Goal: Answer question/provide support

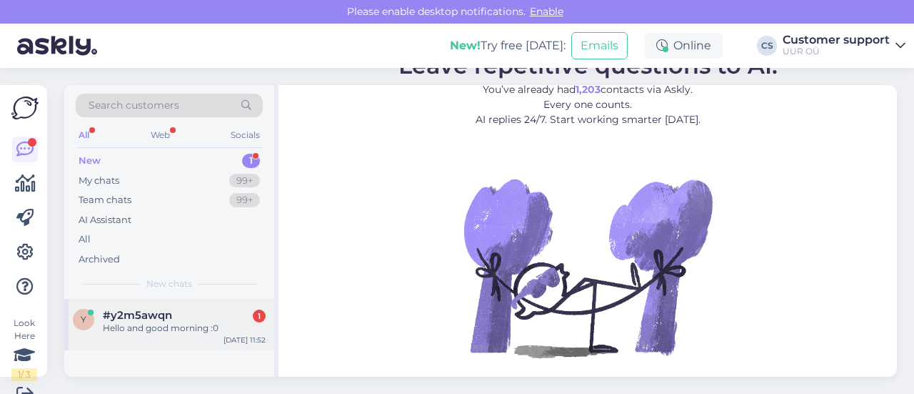
click at [177, 301] on div "y #y2m5awqn 1 Hello and good morning :0 [DATE] 11:52" at bounding box center [169, 324] width 210 height 51
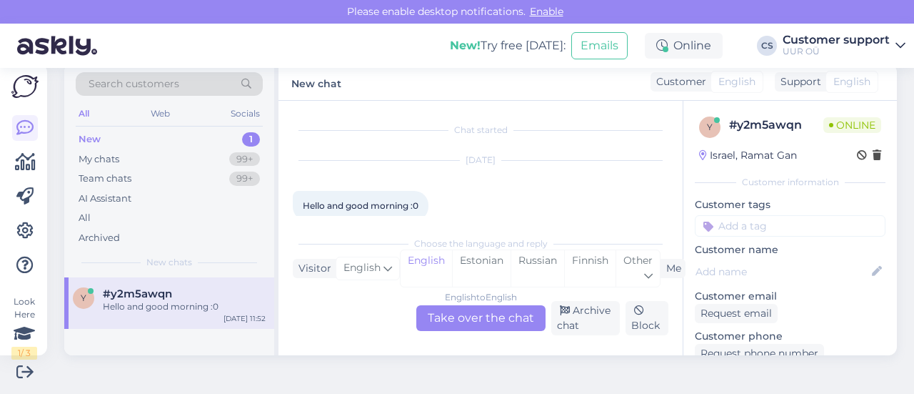
scroll to position [20, 0]
click at [459, 319] on div "English to English Take over the chat" at bounding box center [480, 318] width 129 height 26
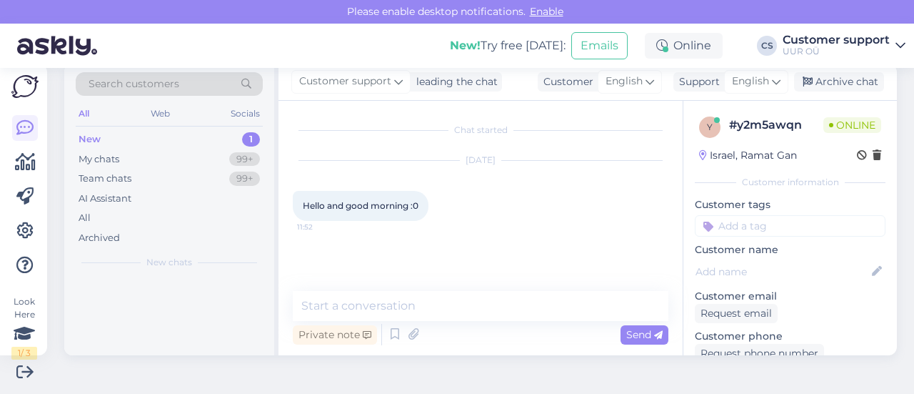
scroll to position [0, 0]
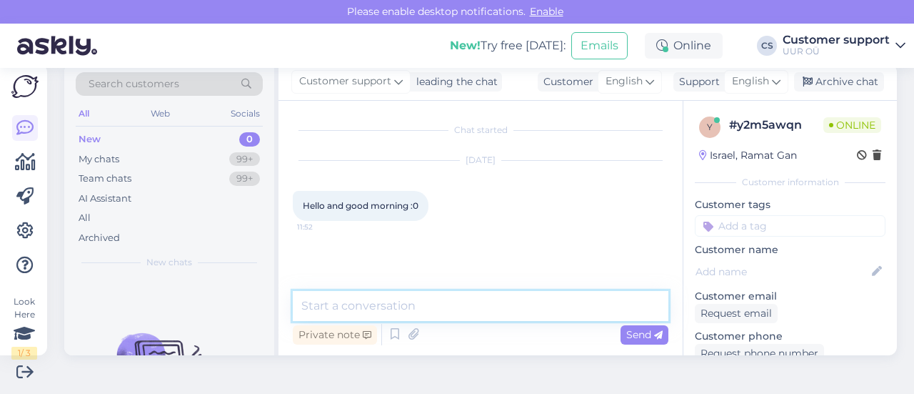
click at [382, 305] on textarea at bounding box center [481, 306] width 376 height 30
type textarea "Good morning! How can we assist you?"
click at [546, 310] on textarea "Good morning! How can we assist you?" at bounding box center [481, 306] width 376 height 30
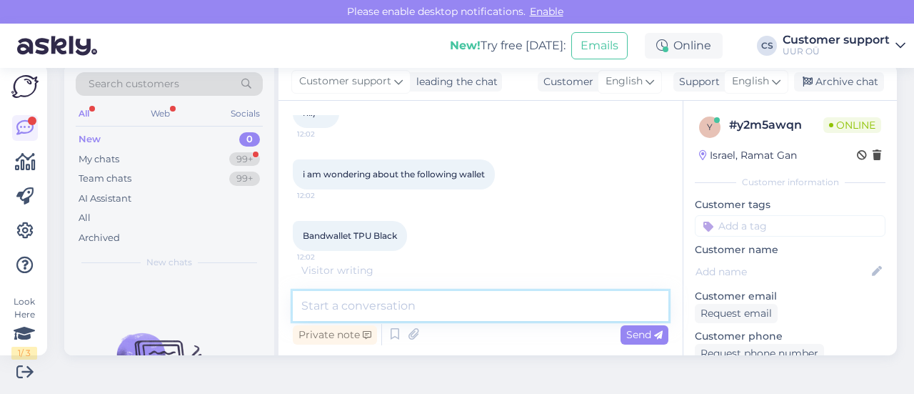
scroll to position [219, 0]
click at [401, 305] on textarea at bounding box center [481, 306] width 376 height 30
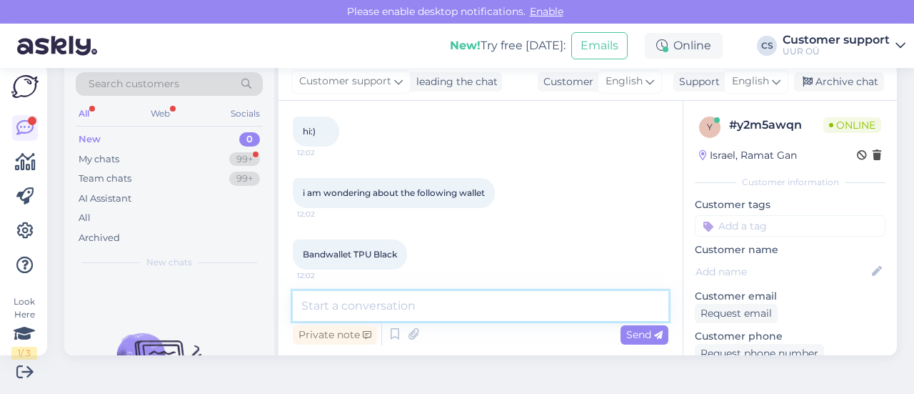
scroll to position [269, 0]
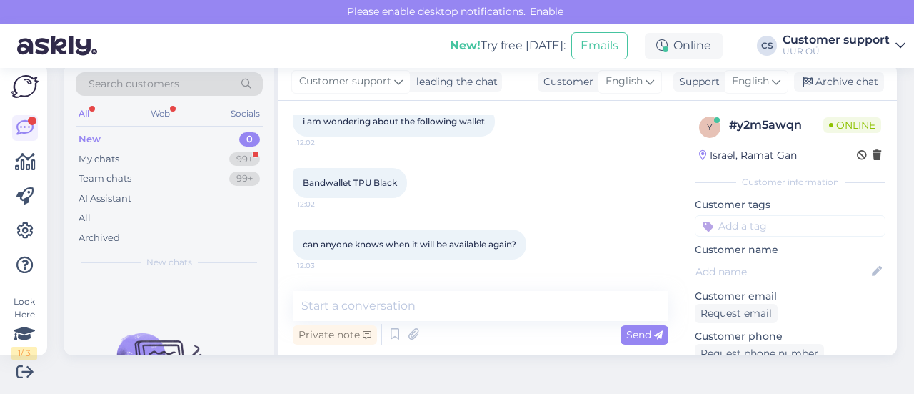
click at [339, 184] on span "Bandwallet TPU Black" at bounding box center [350, 182] width 94 height 11
copy div "Bandwallet TPU Black 12:02"
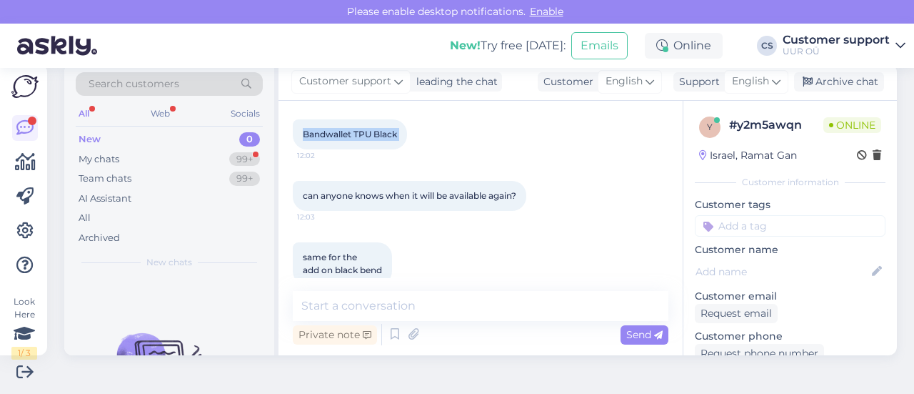
scroll to position [339, 0]
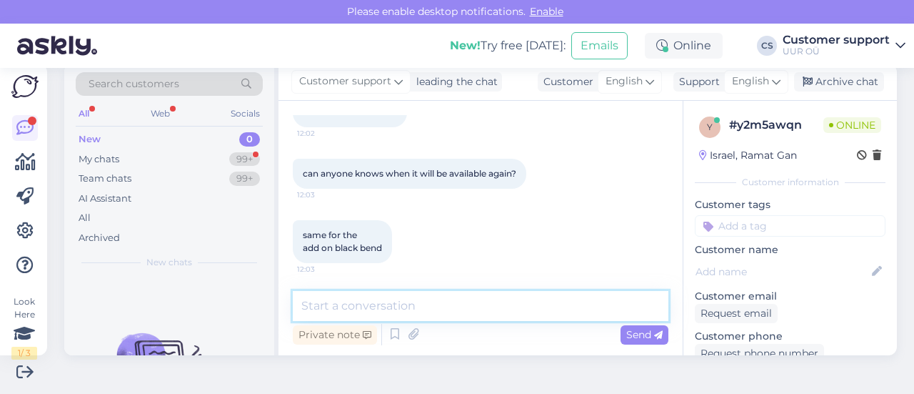
click at [378, 300] on textarea at bounding box center [481, 306] width 376 height 30
click at [409, 307] on textarea at bounding box center [481, 306] width 376 height 30
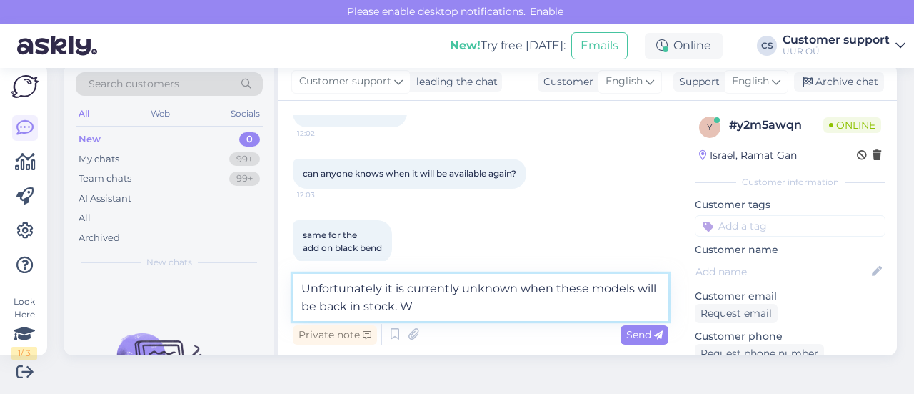
type textarea "Unfortunately it is currently unknown when these models will be back in stock."
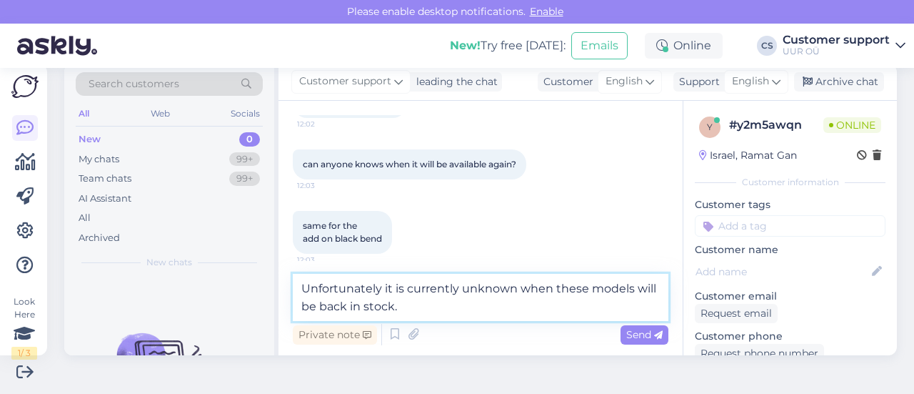
scroll to position [356, 0]
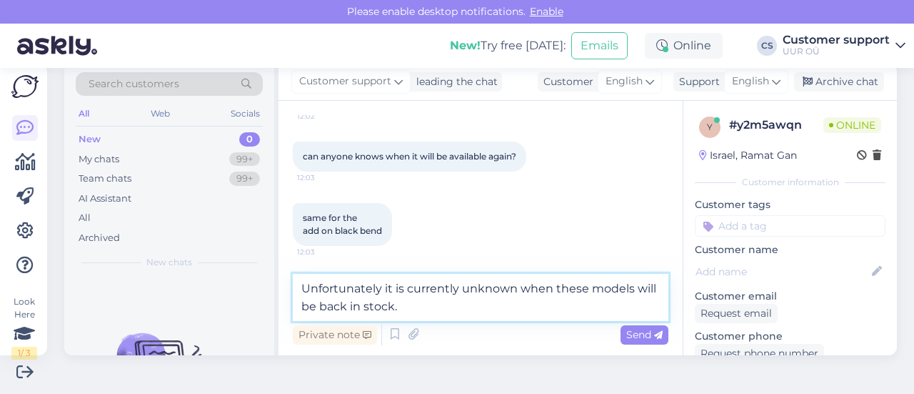
drag, startPoint x: 440, startPoint y: 311, endPoint x: 259, endPoint y: 276, distance: 184.6
click at [259, 276] on div "Search customers All Web Socials New 0 My chats 99+ Team chats 99+ AI Assistant…" at bounding box center [480, 209] width 833 height 291
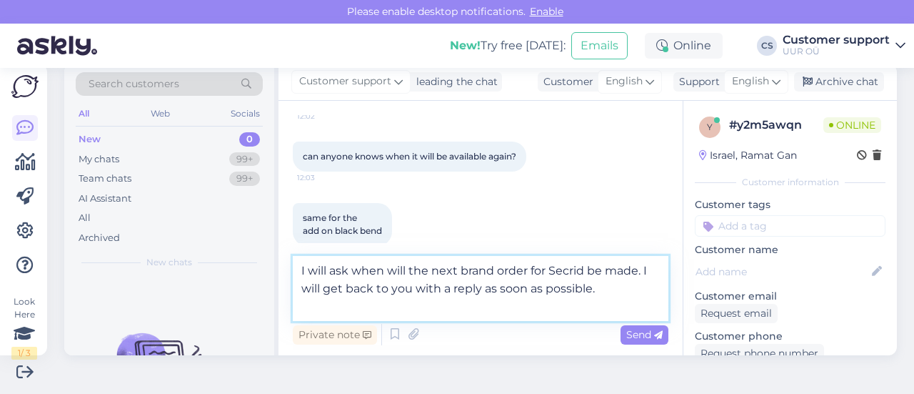
click at [333, 317] on textarea "I will ask when will the next brand order for Secrid be made. I will get back t…" at bounding box center [481, 288] width 376 height 65
click at [340, 274] on textarea "I will ask when will the next brand order for Secrid be made. I will get back t…" at bounding box center [481, 288] width 376 height 65
click at [607, 289] on textarea "I will ask when will the next brand order for Secrid be made. I will get back t…" at bounding box center [481, 288] width 376 height 65
click at [338, 275] on textarea "I will ask when will the next brand order for Secrid be made. I will get back t…" at bounding box center [481, 288] width 376 height 65
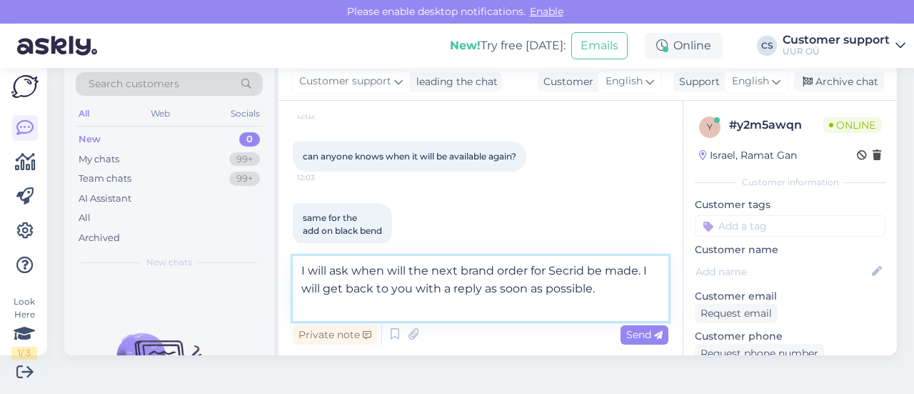
click at [338, 275] on textarea "I will ask when will the next brand order for Secrid be made. I will get back t…" at bounding box center [481, 288] width 376 height 65
click at [409, 309] on textarea "I will try to find out when will the next brand order for Secrid be made. I wil…" at bounding box center [481, 288] width 376 height 65
click at [411, 305] on textarea "I will try to find out when will the next brand order for Secrid be made. I wil…" at bounding box center [481, 288] width 376 height 65
click at [479, 290] on textarea "I will try to find out when will the next brand order for Secrid be made. I wil…" at bounding box center [481, 288] width 376 height 65
type textarea "I will try to find out when will the next brand order for Secrid be made. I wil…"
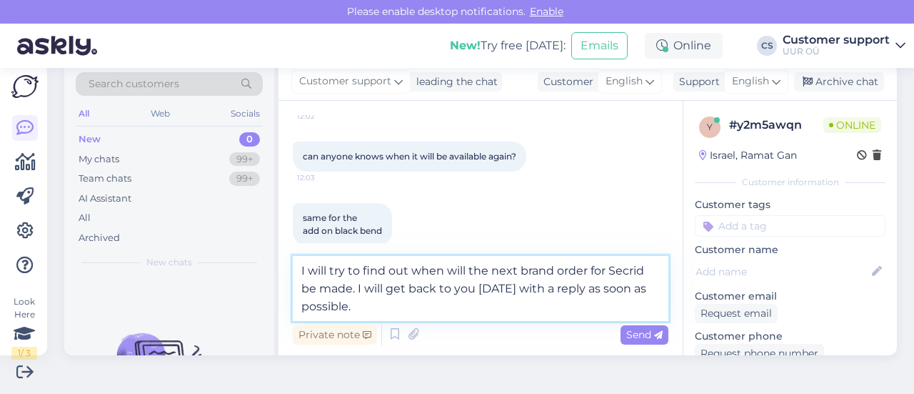
click at [489, 303] on textarea "I will try to find out when will the next brand order for Secrid be made. I wil…" at bounding box center [481, 288] width 376 height 65
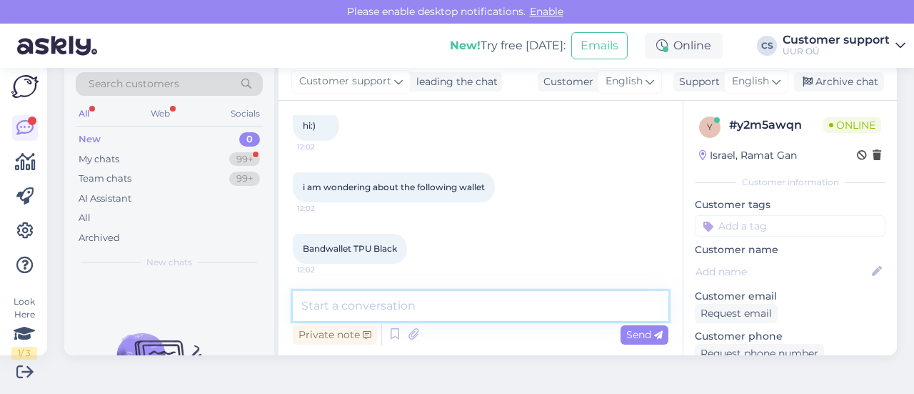
scroll to position [203, 0]
click at [341, 251] on span "Bandwallet TPU Black" at bounding box center [350, 248] width 94 height 11
click at [341, 249] on span "Bandwallet TPU Black" at bounding box center [350, 248] width 94 height 11
click at [342, 249] on span "Bandwallet TPU Black" at bounding box center [350, 248] width 94 height 11
copy span "Bandwallet"
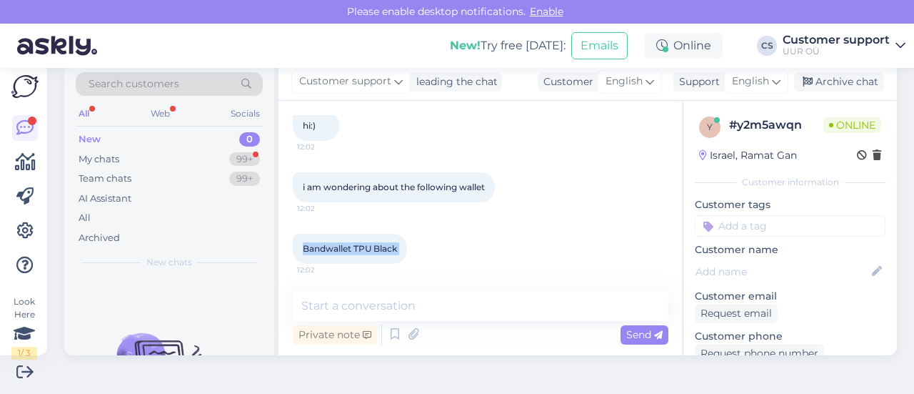
click at [342, 249] on span "Bandwallet TPU Black" at bounding box center [350, 248] width 94 height 11
copy div "Bandwallet TPU Black 12:02"
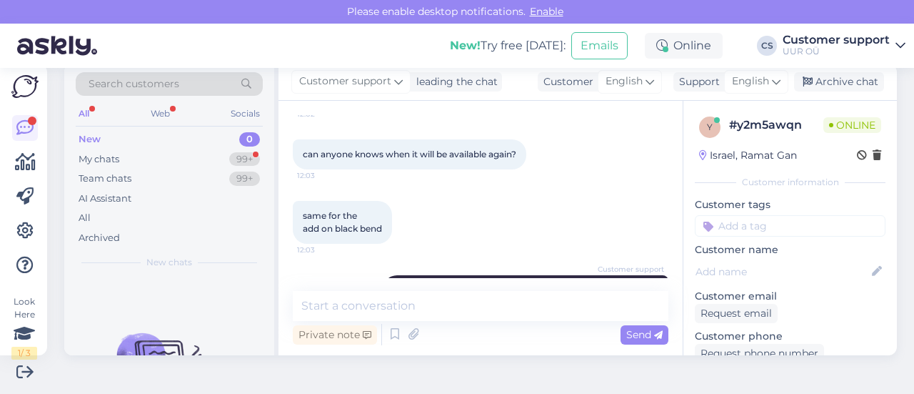
scroll to position [345, 0]
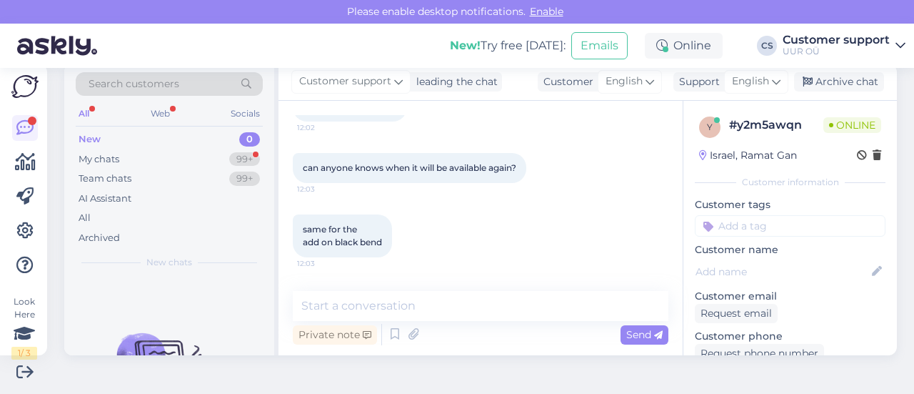
click at [341, 239] on span "same for the add on black bend" at bounding box center [342, 236] width 79 height 24
copy div "add on black bend 12:03"
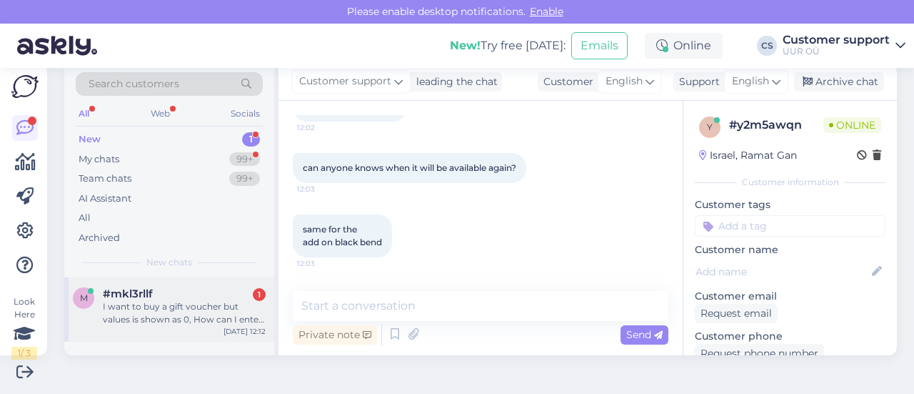
click at [193, 306] on div "I want to buy a gift voucher but values is shown as 0, How can I enter the gift…" at bounding box center [184, 313] width 163 height 26
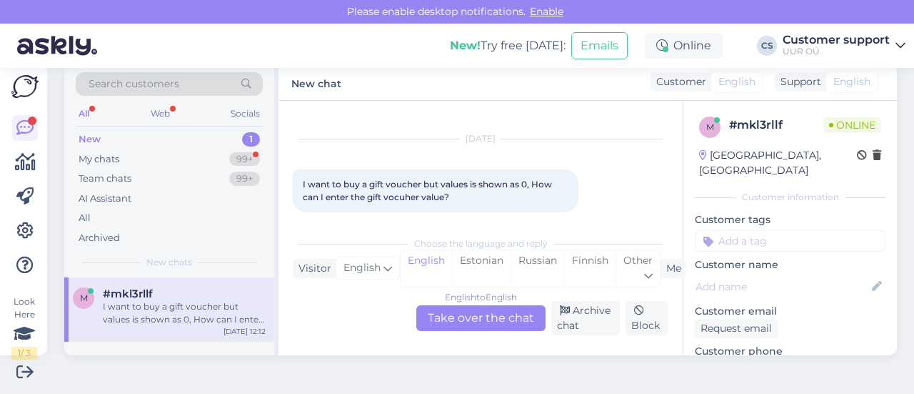
scroll to position [33, 0]
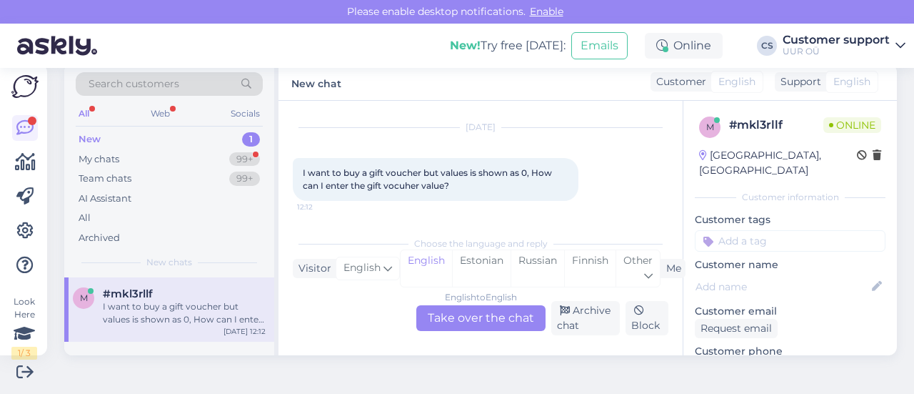
click at [471, 316] on div "English to English Take over the chat" at bounding box center [480, 318] width 129 height 26
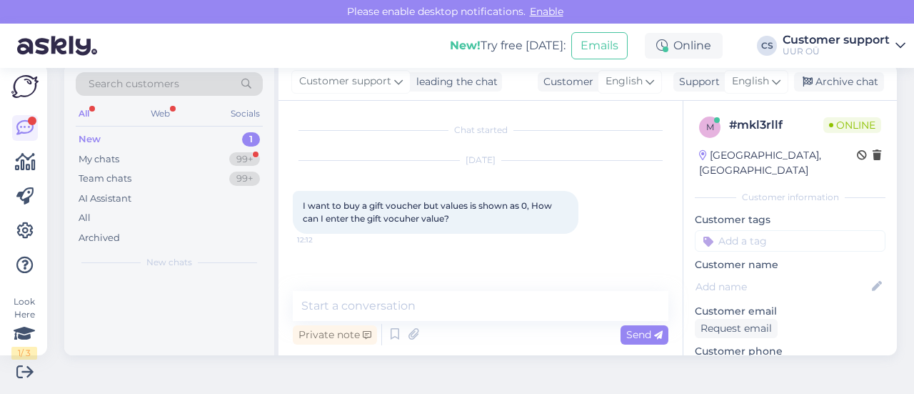
scroll to position [0, 0]
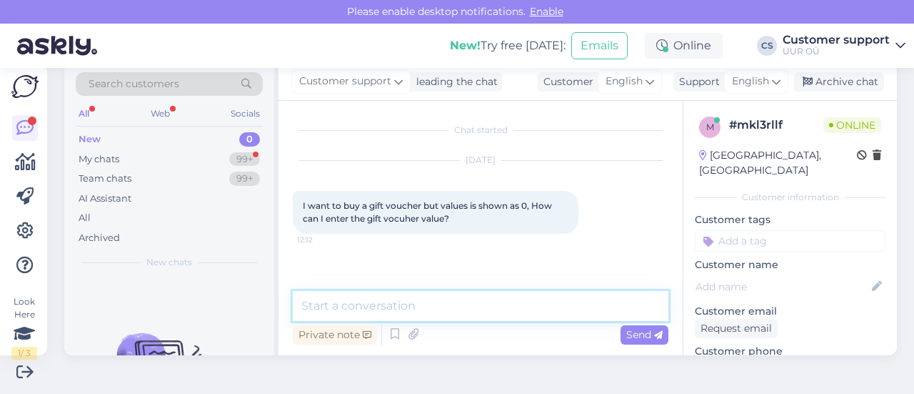
click at [398, 317] on textarea at bounding box center [481, 306] width 376 height 30
click at [395, 302] on textarea at bounding box center [481, 306] width 376 height 30
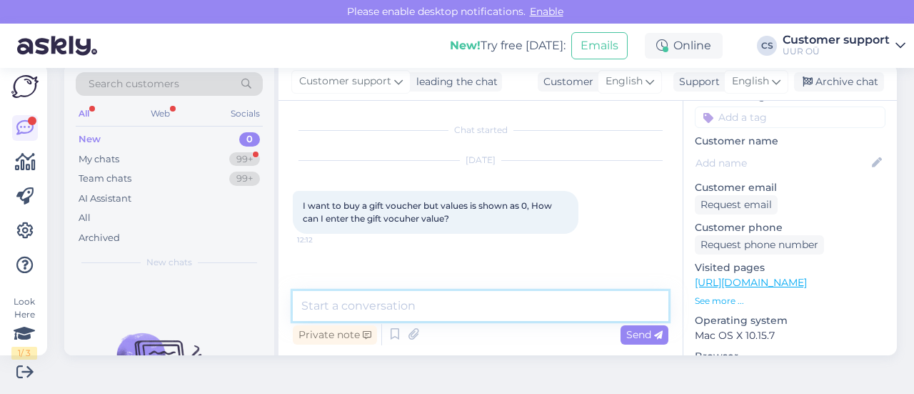
scroll to position [121, 0]
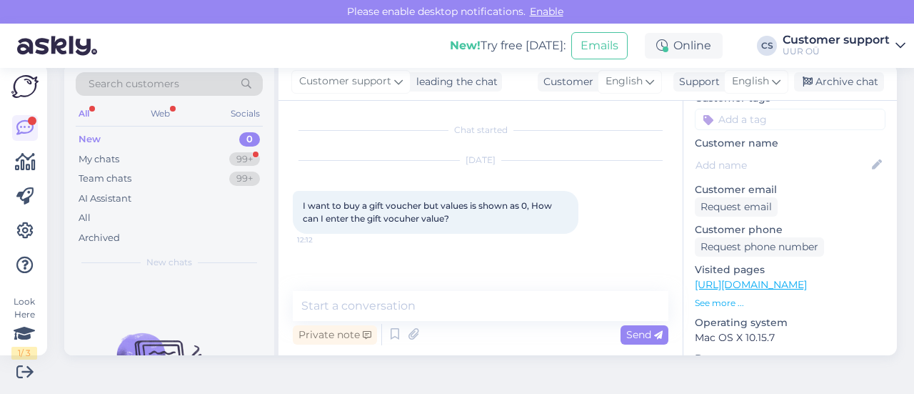
click at [799, 278] on link "[URL][DOMAIN_NAME]" at bounding box center [751, 284] width 112 height 13
click at [361, 302] on textarea at bounding box center [481, 306] width 376 height 30
click at [411, 309] on textarea "Hello!" at bounding box center [481, 306] width 376 height 30
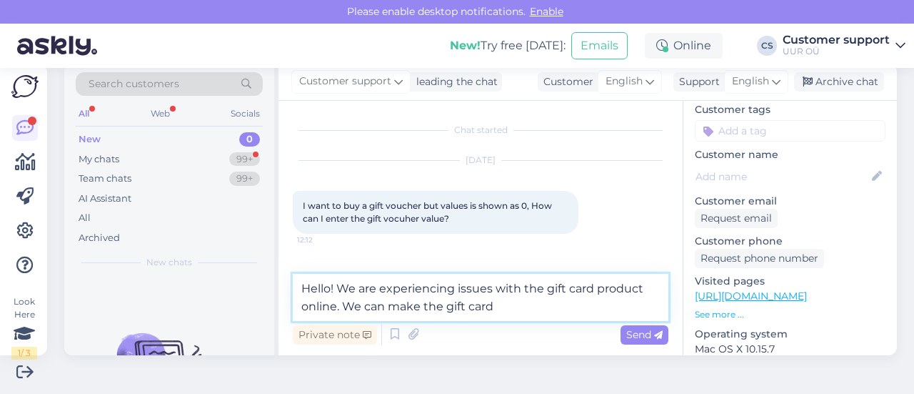
scroll to position [143, 0]
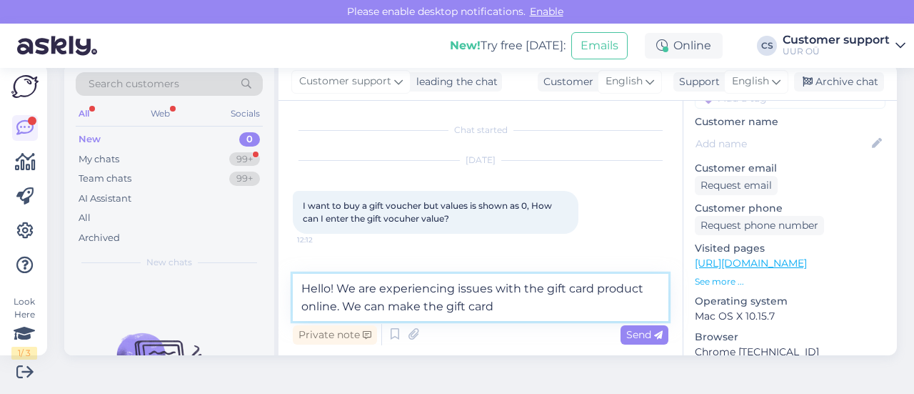
click at [541, 309] on textarea "Hello! We are experiencing issues with the gift card product online. We can mak…" at bounding box center [481, 297] width 376 height 47
click at [521, 306] on textarea "Hello! We are experiencing issues with the gift card product online. We can mak…" at bounding box center [481, 297] width 376 height 47
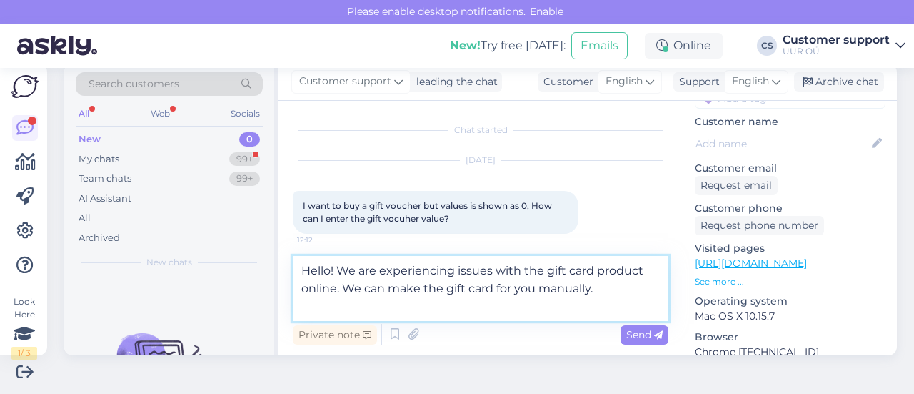
click at [604, 294] on textarea "Hello! We are experiencing issues with the gift card product online. We can mak…" at bounding box center [481, 288] width 376 height 65
click at [610, 286] on textarea "Hello! We are experiencing issues with the gift card product online. We can mak…" at bounding box center [481, 288] width 376 height 65
click at [628, 291] on textarea "Hello! We are experiencing issues with the gift card product online. We can mak…" at bounding box center [481, 288] width 376 height 65
click at [623, 291] on textarea "Hello! We are experiencing issues with the gift card product online. We can mak…" at bounding box center [481, 288] width 376 height 65
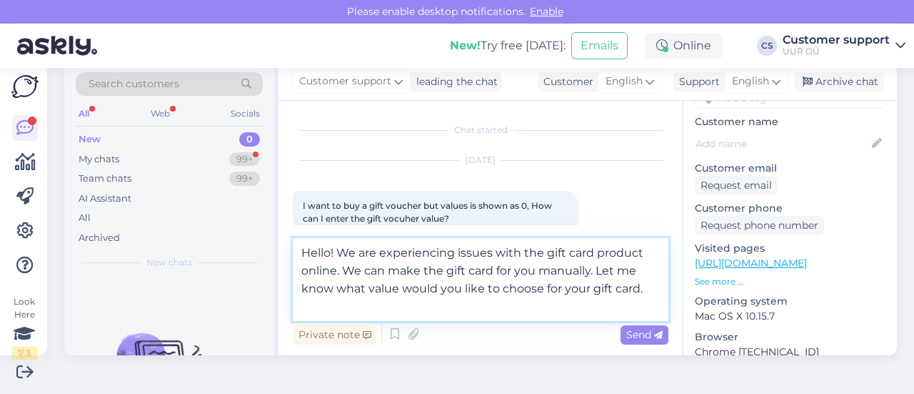
click at [508, 309] on textarea "Hello! We are experiencing issues with the gift card product online. We can mak…" at bounding box center [481, 279] width 376 height 83
click at [647, 294] on textarea "Hello! We are experiencing issues with the gift card product online. We can mak…" at bounding box center [481, 279] width 376 height 83
click at [471, 308] on textarea "Hello! We are experiencing issues with the gift card product online. We can mak…" at bounding box center [481, 279] width 376 height 83
click at [640, 289] on textarea "Hello! We are experiencing issues with the gift card product online. We can mak…" at bounding box center [481, 279] width 376 height 83
click at [647, 285] on textarea "Hello! We are experiencing issues with the gift card product online. We can mak…" at bounding box center [481, 279] width 376 height 83
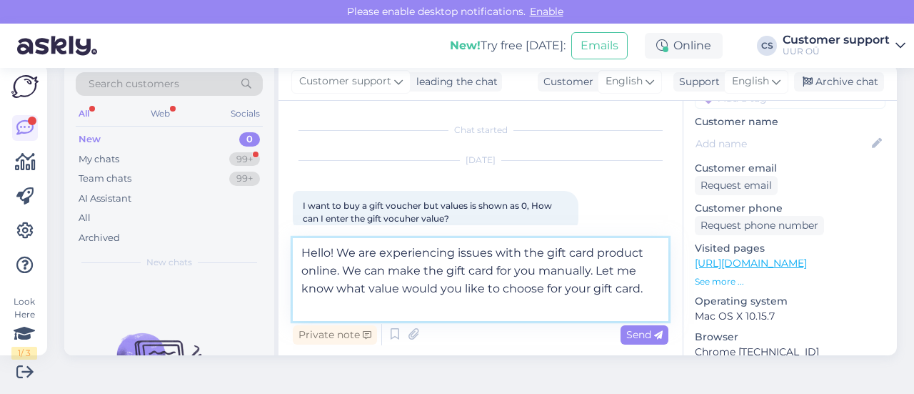
type textarea "Hello! We are experiencing issues with the gift card product online. We can mak…"
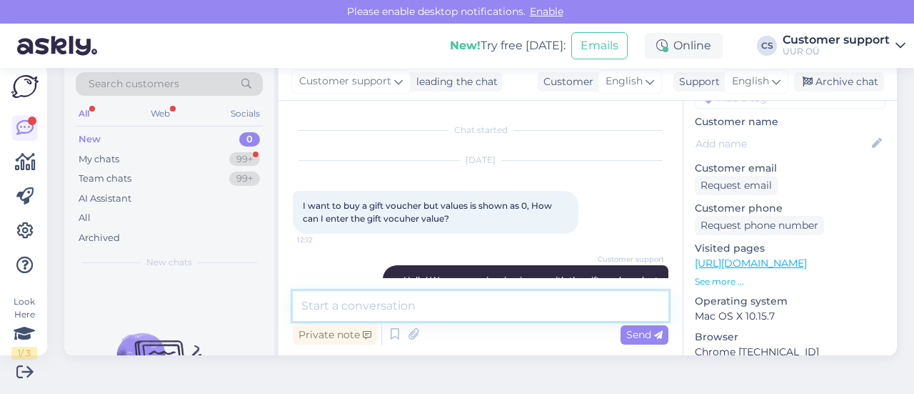
scroll to position [58, 0]
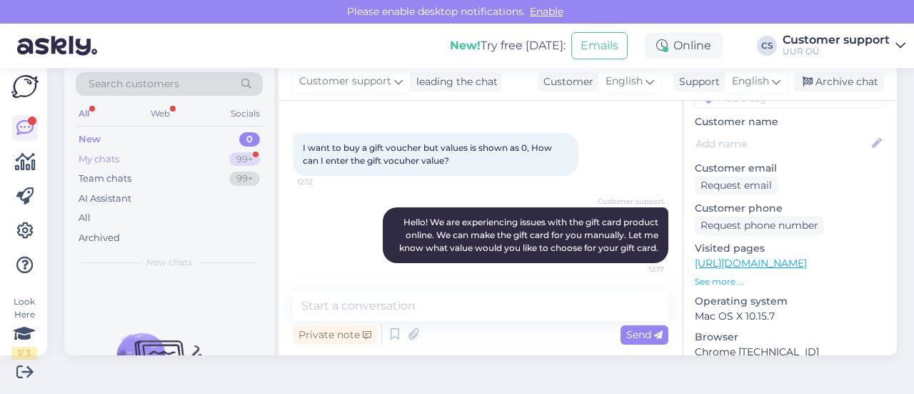
click at [184, 154] on div "My chats 99+" at bounding box center [169, 159] width 187 height 20
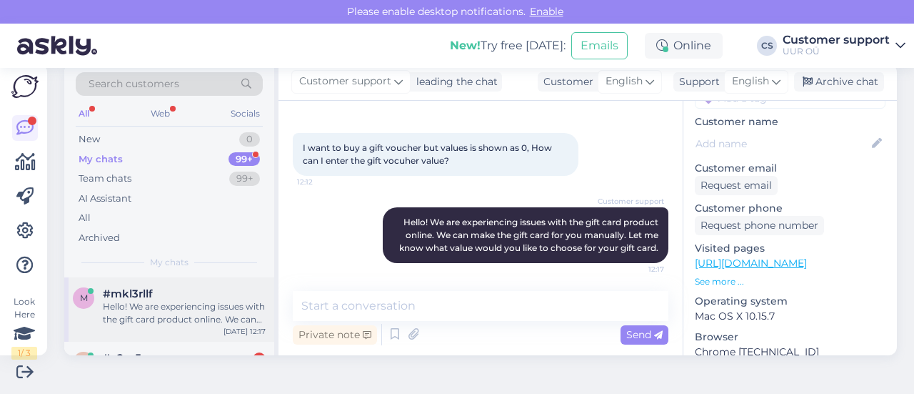
click at [186, 339] on div "m #mkl3rllf Hello! We are experiencing issues with the gift card product online…" at bounding box center [169, 309] width 210 height 64
click at [169, 348] on div "y #y2m5awqn 1 thank you:) [DATE] 12:10" at bounding box center [169, 366] width 210 height 51
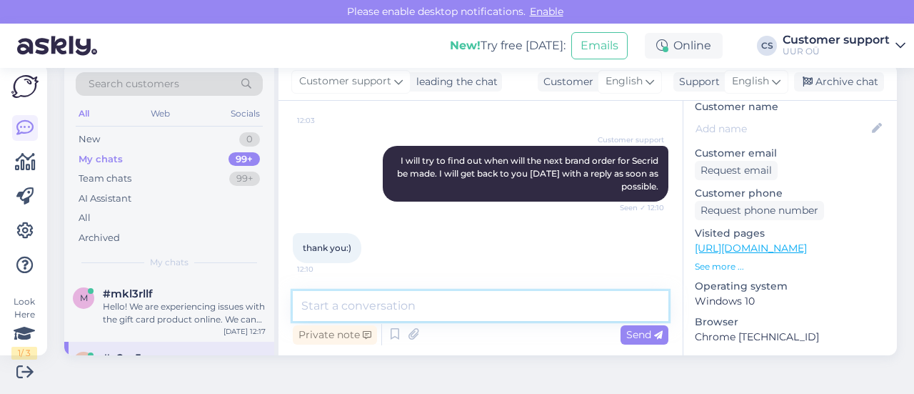
click at [384, 315] on textarea at bounding box center [481, 306] width 376 height 30
type textarea "T"
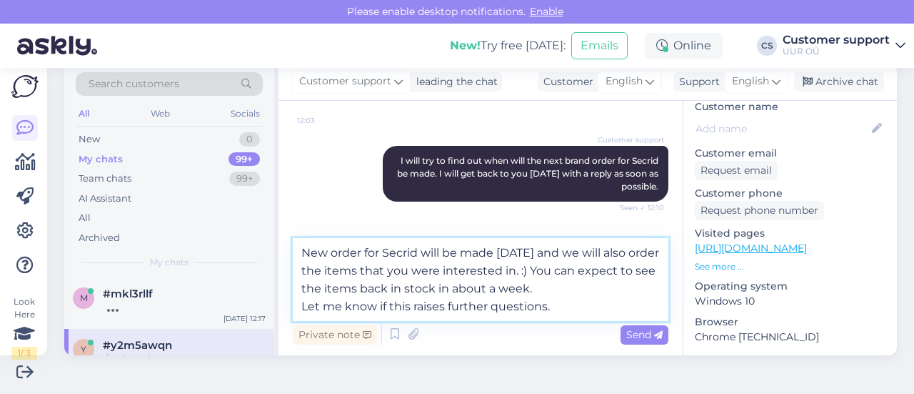
type textarea "New order for Secrid will be made [DATE] and we will also order the items that …"
click at [584, 311] on textarea "New order for Secrid will be made [DATE] and we will also order the items that …" at bounding box center [481, 279] width 376 height 83
click at [567, 309] on textarea "New order for Secrid will be made [DATE] and we will also order the items that …" at bounding box center [481, 279] width 376 height 83
click at [569, 309] on textarea "New order for Secrid will be made [DATE] and we will also order the items that …" at bounding box center [481, 279] width 376 height 83
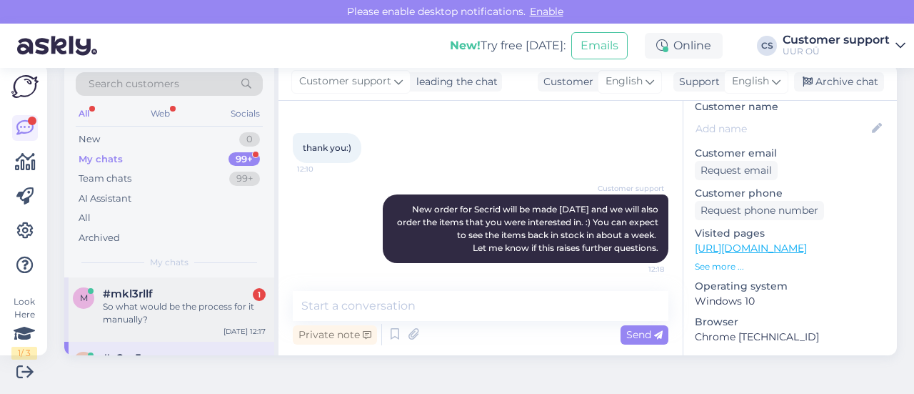
click at [215, 298] on div "#mkl3rllf 1" at bounding box center [184, 293] width 163 height 13
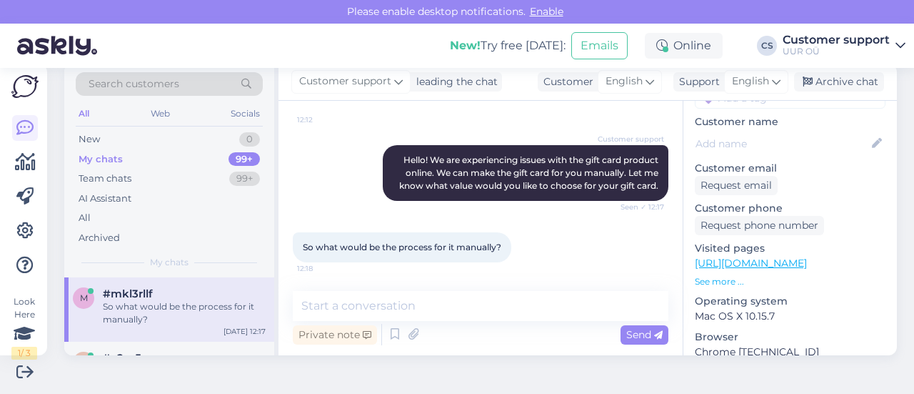
scroll to position [119, 0]
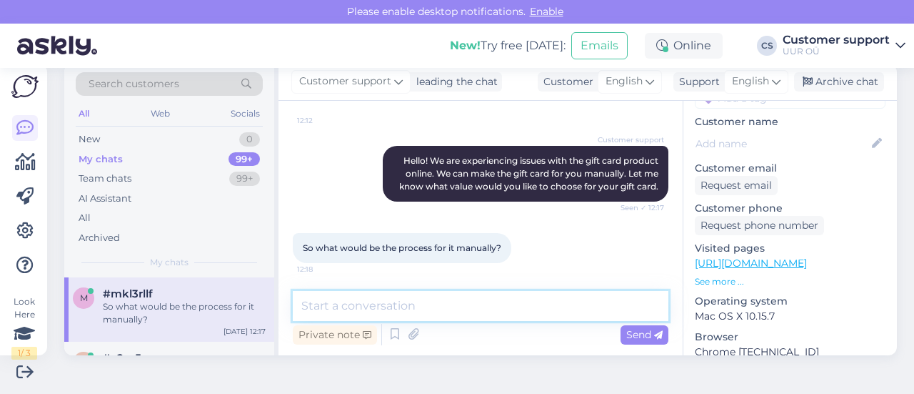
click at [394, 304] on textarea at bounding box center [481, 306] width 376 height 30
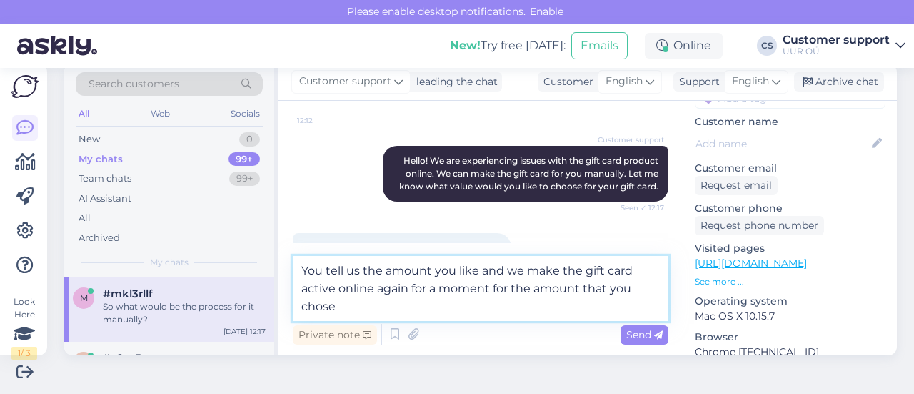
type textarea "You tell us the amount you like and we make the gift card active online again f…"
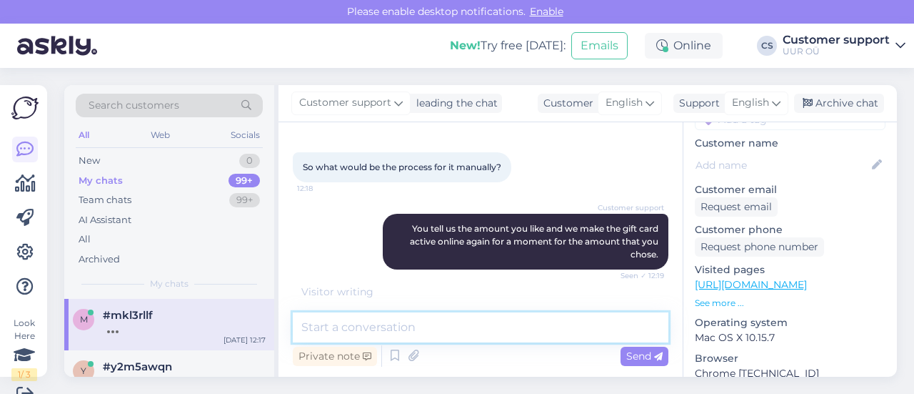
scroll to position [21, 0]
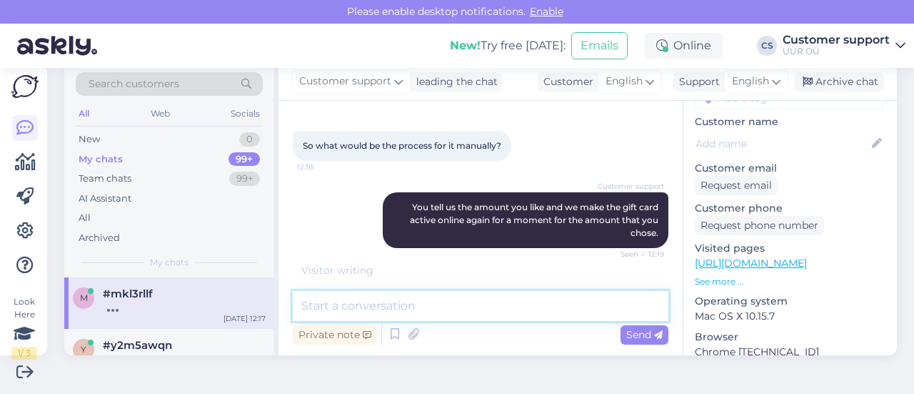
click at [471, 308] on textarea at bounding box center [481, 306] width 376 height 30
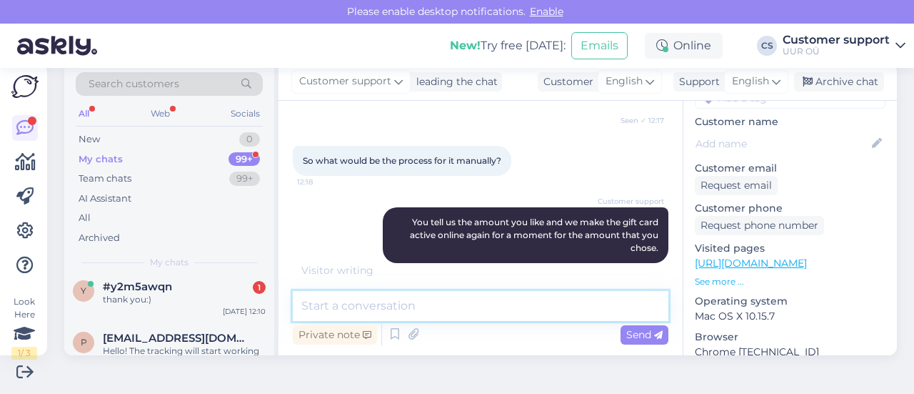
scroll to position [221, 0]
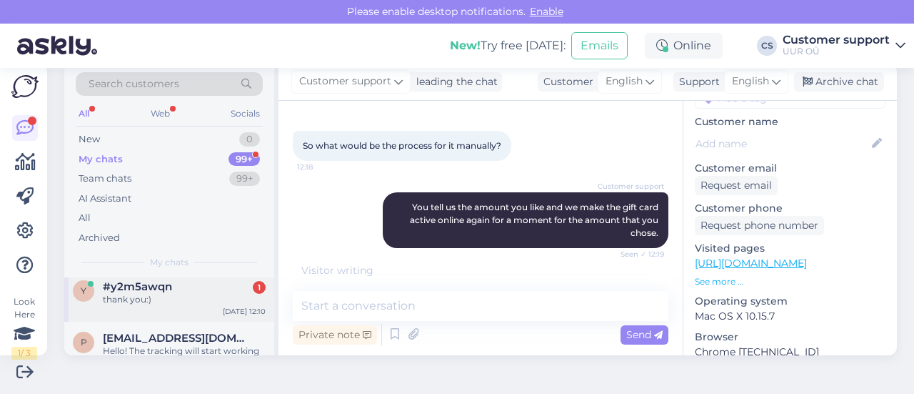
click at [225, 294] on div "thank you:)" at bounding box center [184, 299] width 163 height 13
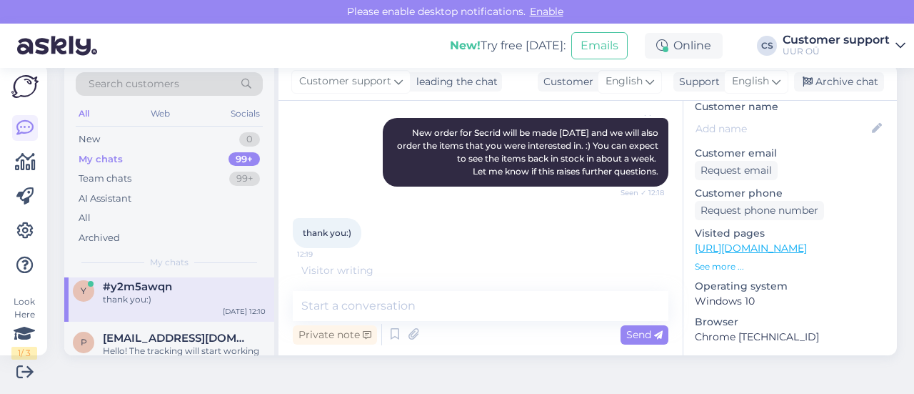
scroll to position [593, 0]
click at [189, 345] on div "Hello! The tracking will start working after the courier has picked up and scan…" at bounding box center [184, 357] width 163 height 26
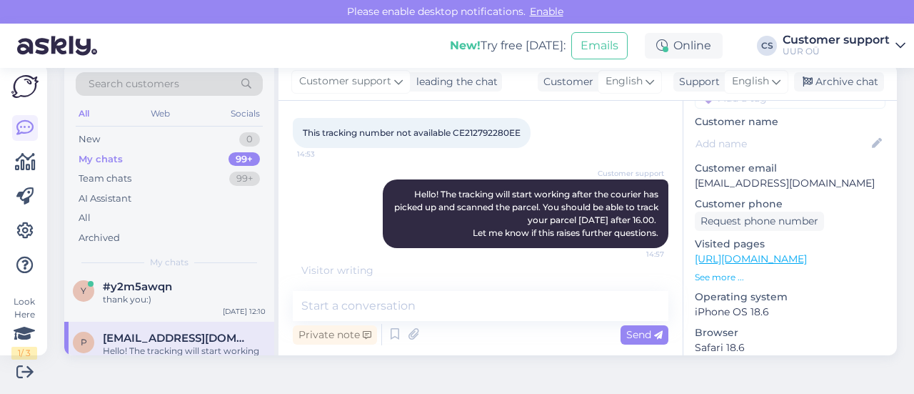
scroll to position [181, 0]
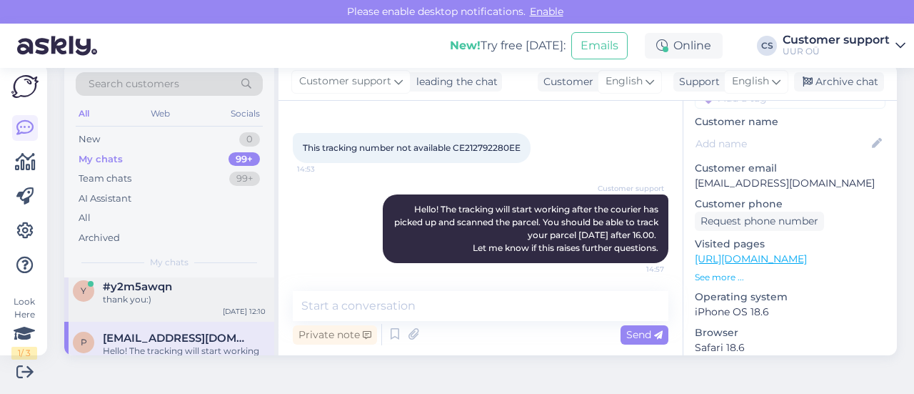
click at [207, 298] on div "thank you:)" at bounding box center [184, 299] width 163 height 13
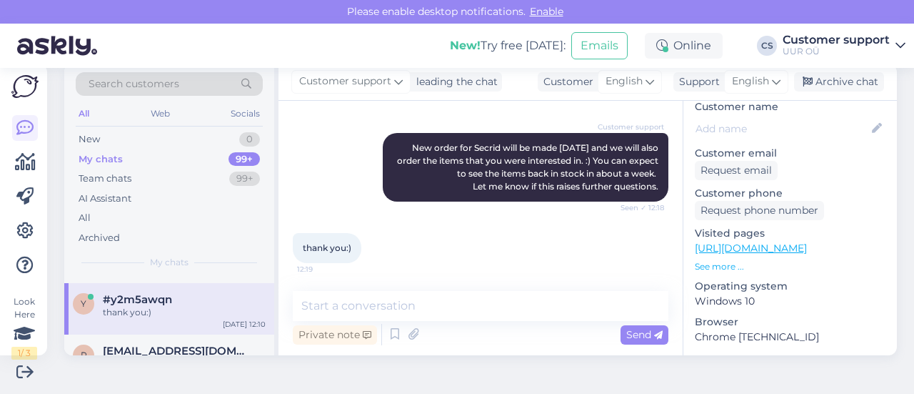
scroll to position [71, 0]
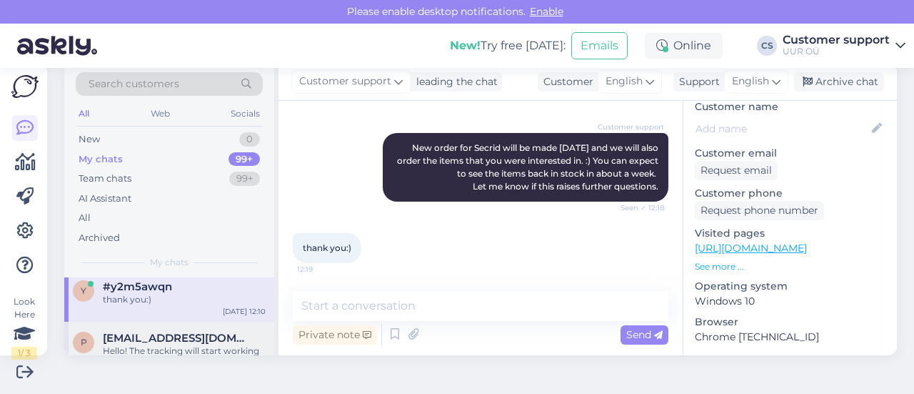
click at [176, 345] on div "Hello! The tracking will start working after the courier has picked up and scan…" at bounding box center [184, 357] width 163 height 26
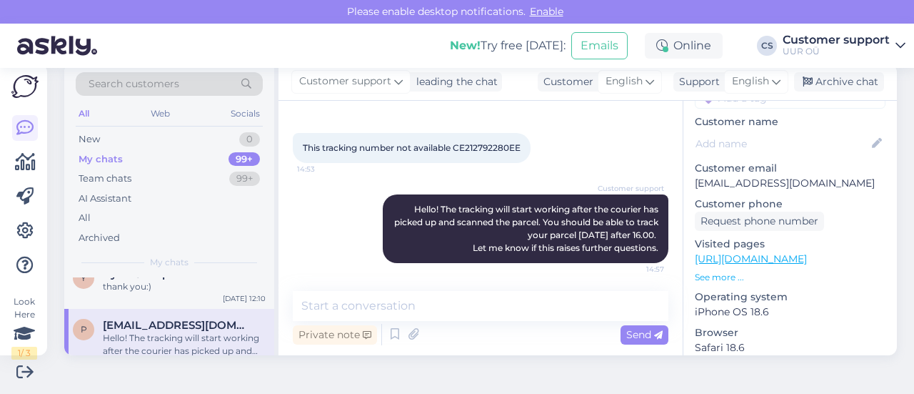
scroll to position [59, 0]
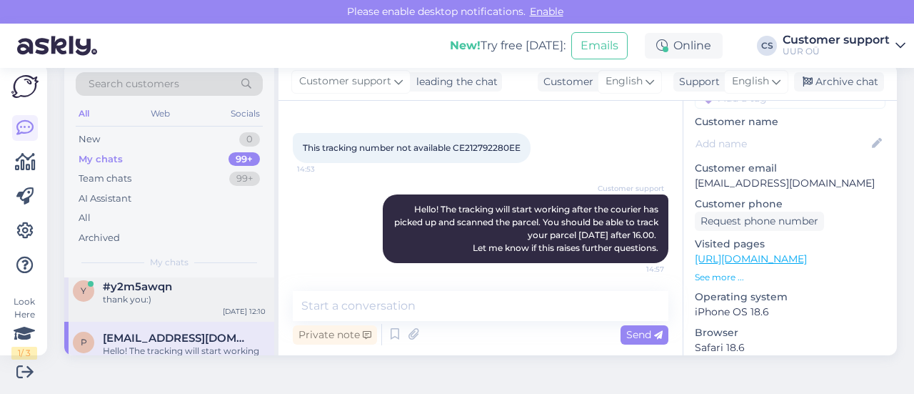
click at [197, 293] on div "thank you:)" at bounding box center [184, 299] width 163 height 13
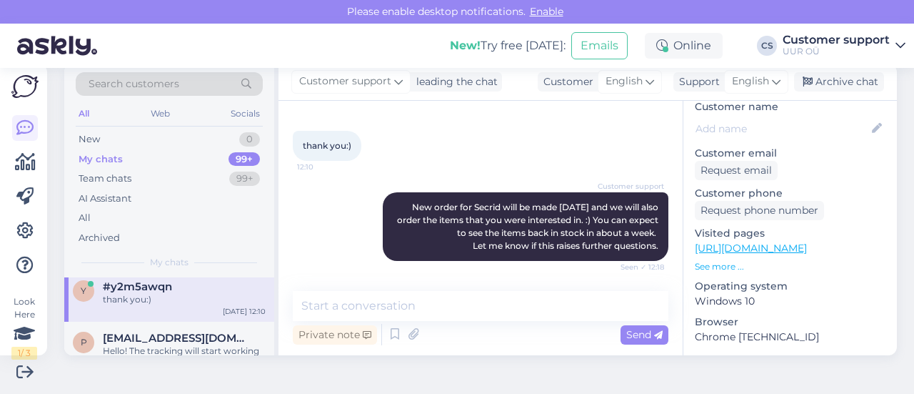
scroll to position [71, 0]
click at [199, 324] on div "p [EMAIL_ADDRESS][DOMAIN_NAME] Hello! The tracking will start working after the…" at bounding box center [169, 353] width 210 height 64
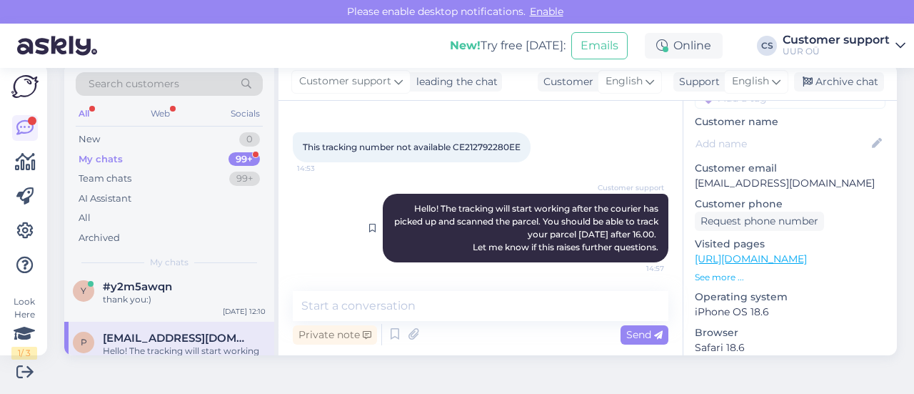
scroll to position [181, 0]
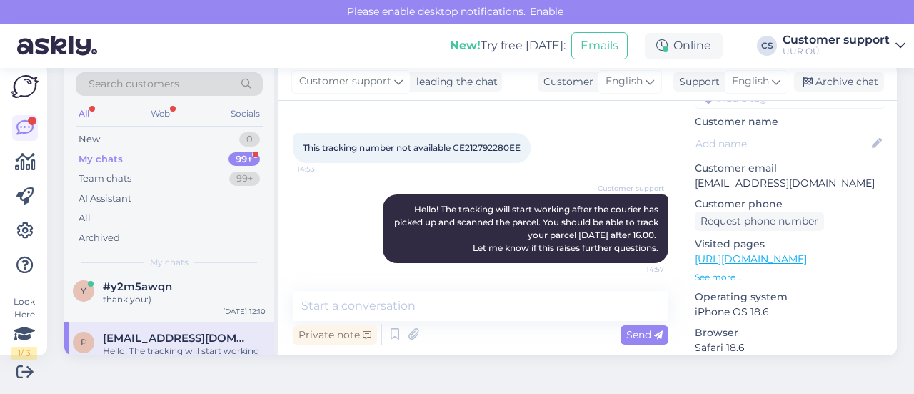
click at [203, 160] on div "My chats 99+" at bounding box center [169, 159] width 187 height 20
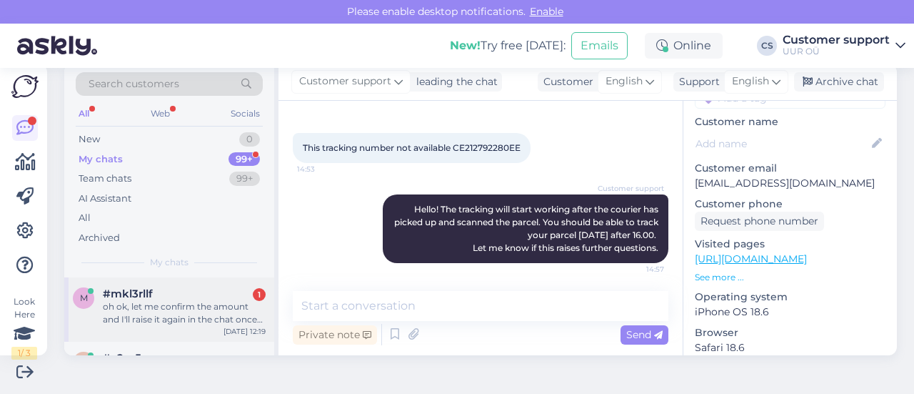
click at [184, 303] on div "oh ok, let me confirm the amount and I'll raise it again in the chat once confi…" at bounding box center [184, 313] width 163 height 26
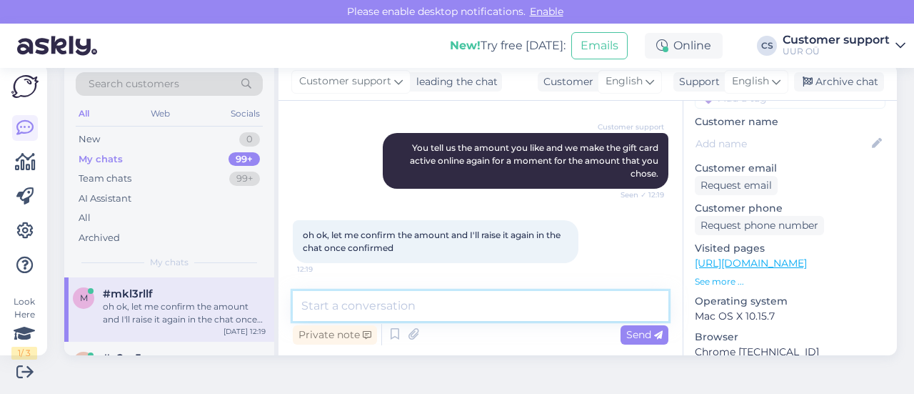
click at [394, 305] on textarea at bounding box center [481, 306] width 376 height 30
click at [397, 309] on textarea at bounding box center [481, 306] width 376 height 30
click at [399, 309] on textarea at bounding box center [481, 306] width 376 height 30
type textarea "Alright :)"
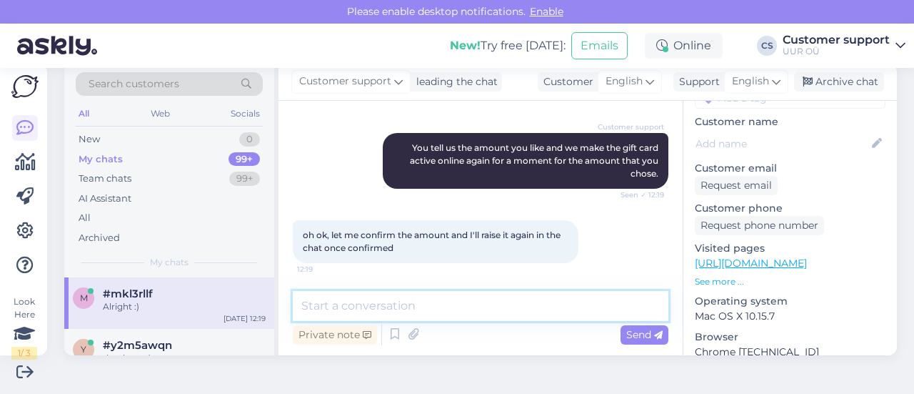
scroll to position [342, 0]
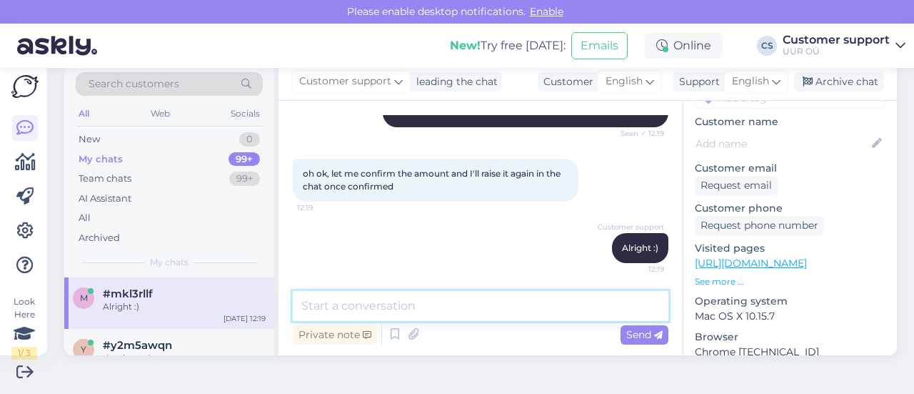
click at [383, 300] on textarea at bounding box center [481, 306] width 376 height 30
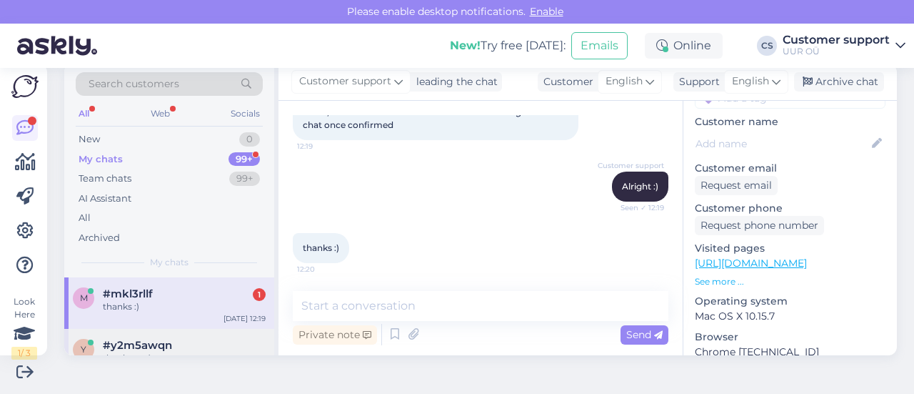
click at [158, 347] on span "#y2m5awqn" at bounding box center [137, 345] width 69 height 13
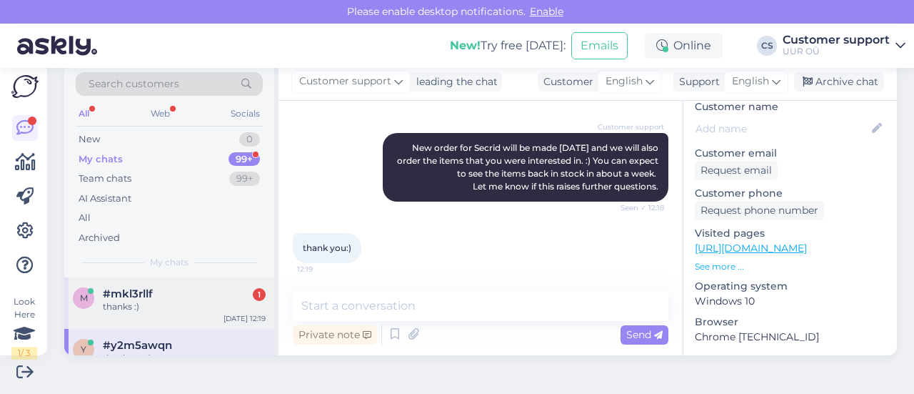
click at [136, 298] on span "#mkl3rllf" at bounding box center [128, 293] width 50 height 13
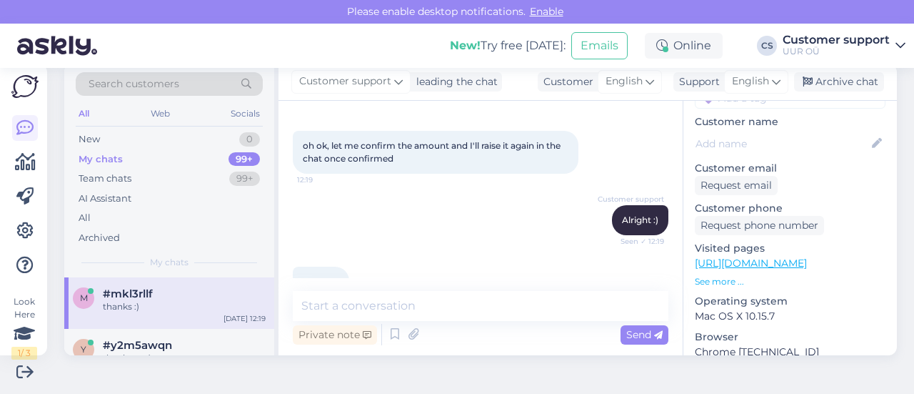
scroll to position [404, 0]
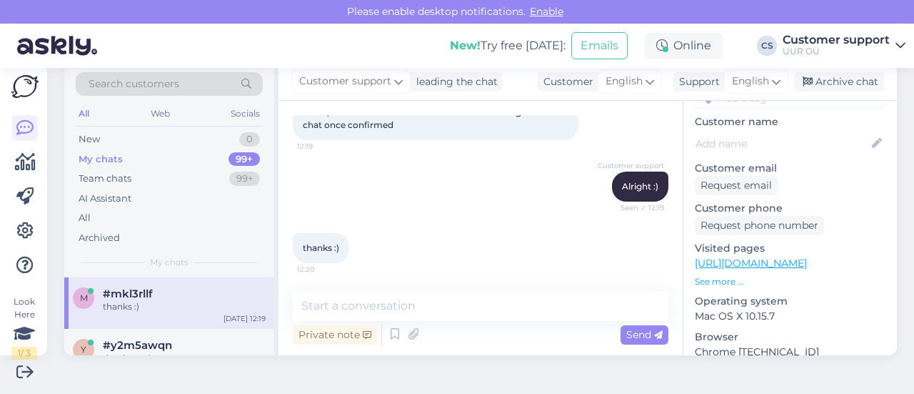
click at [741, 256] on link "[URL][DOMAIN_NAME]" at bounding box center [751, 262] width 112 height 13
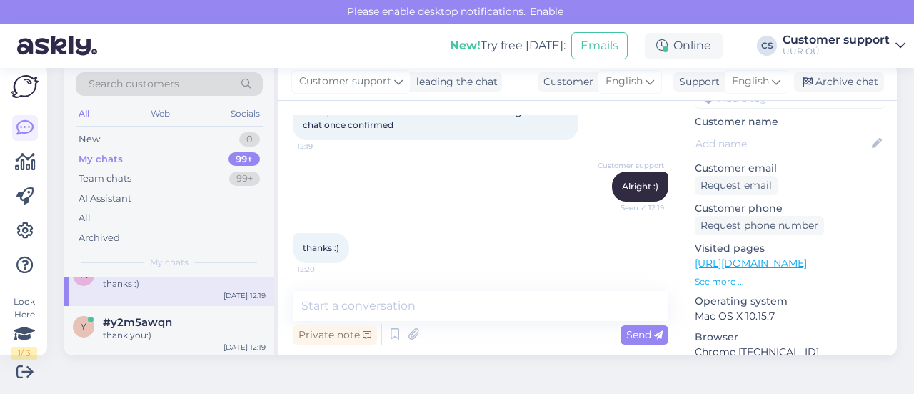
scroll to position [0, 0]
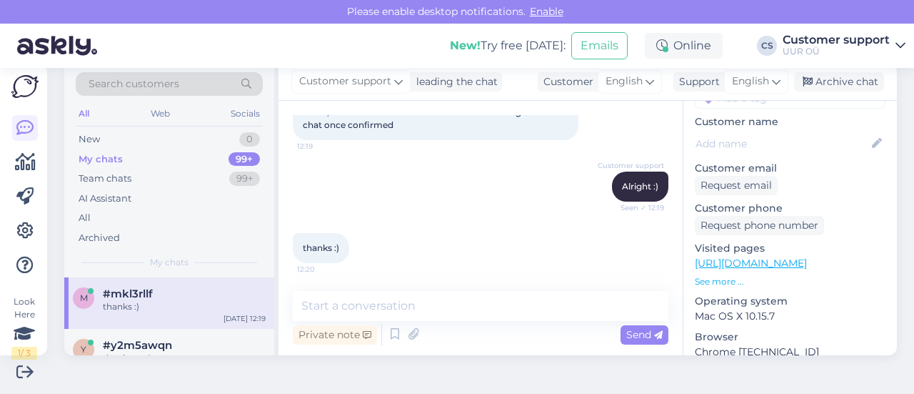
click at [457, 220] on div "thanks :) 12:20" at bounding box center [481, 247] width 376 height 61
click at [414, 301] on textarea at bounding box center [481, 306] width 376 height 30
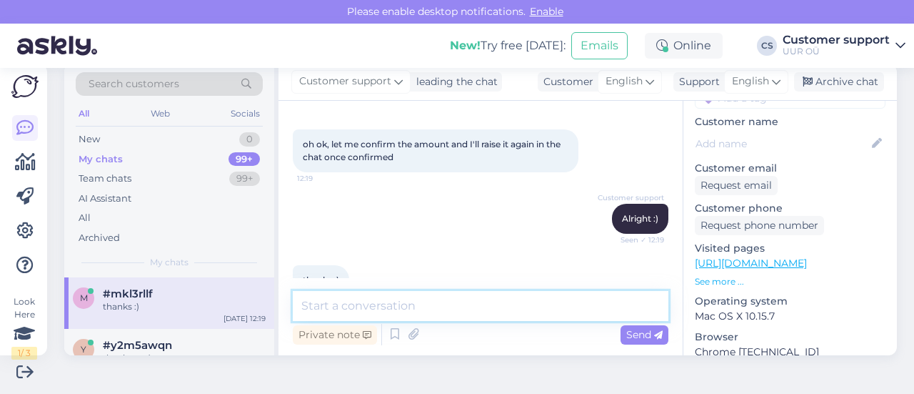
scroll to position [404, 0]
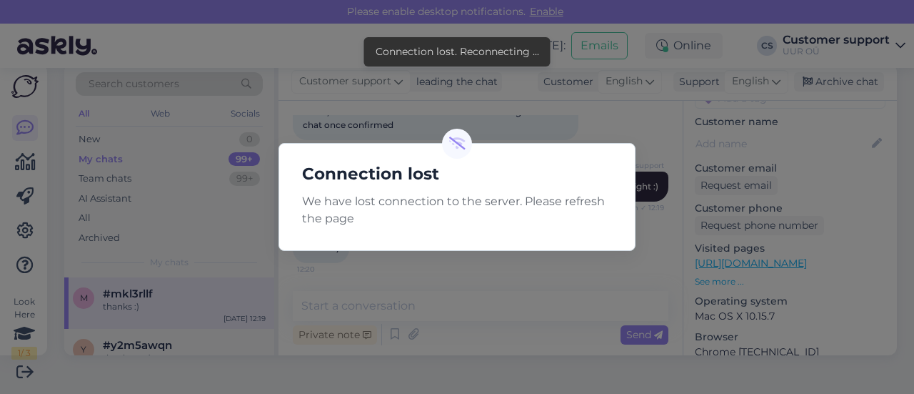
click at [462, 277] on div "Connection lost We have lost connection to the server. Please refresh the page" at bounding box center [457, 197] width 914 height 394
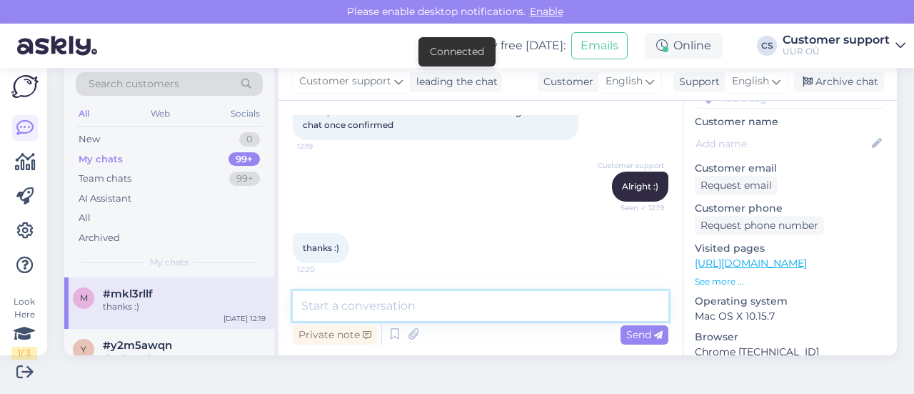
click at [371, 296] on textarea at bounding box center [481, 306] width 376 height 30
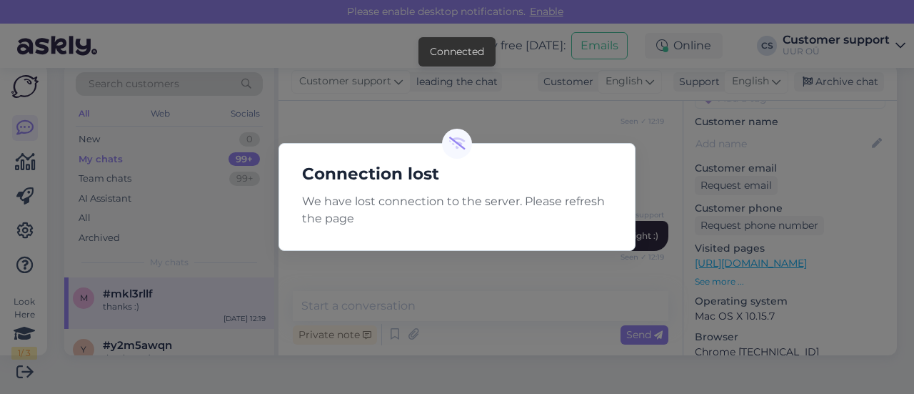
scroll to position [332, 0]
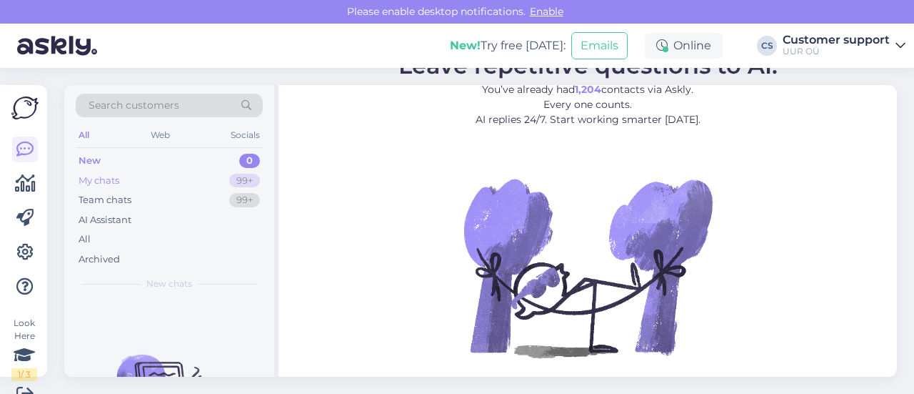
click at [147, 179] on div "My chats 99+" at bounding box center [169, 181] width 187 height 20
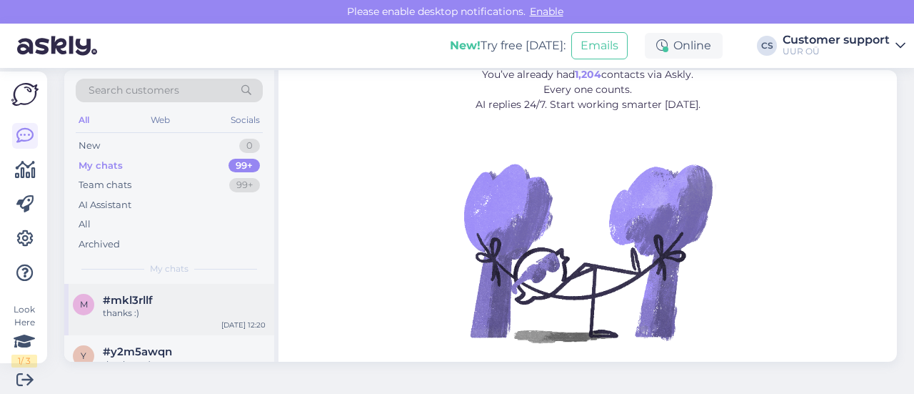
scroll to position [21, 0]
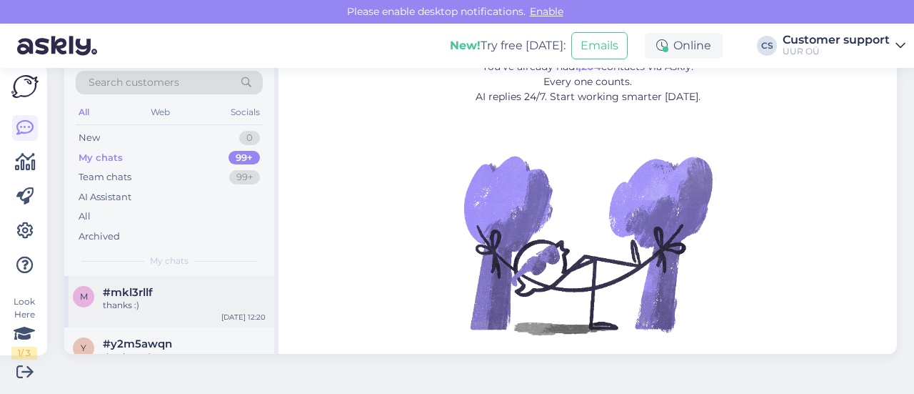
click at [171, 308] on div "thanks :)" at bounding box center [184, 305] width 163 height 13
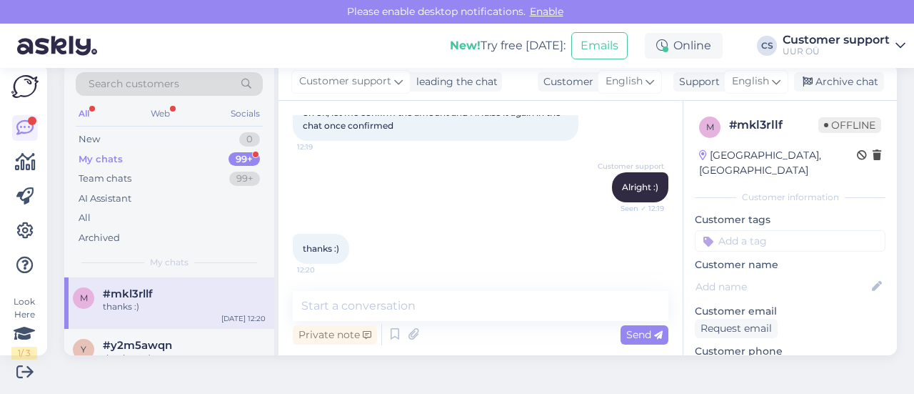
scroll to position [404, 0]
click at [147, 161] on div "My chats 99+" at bounding box center [169, 159] width 187 height 20
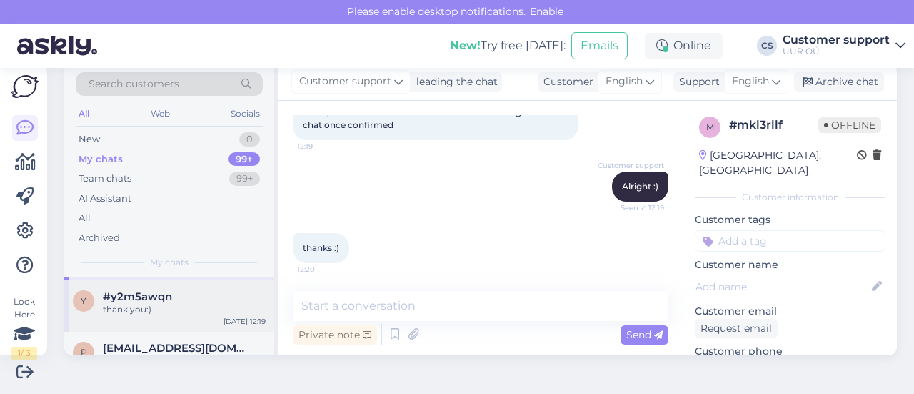
scroll to position [71, 0]
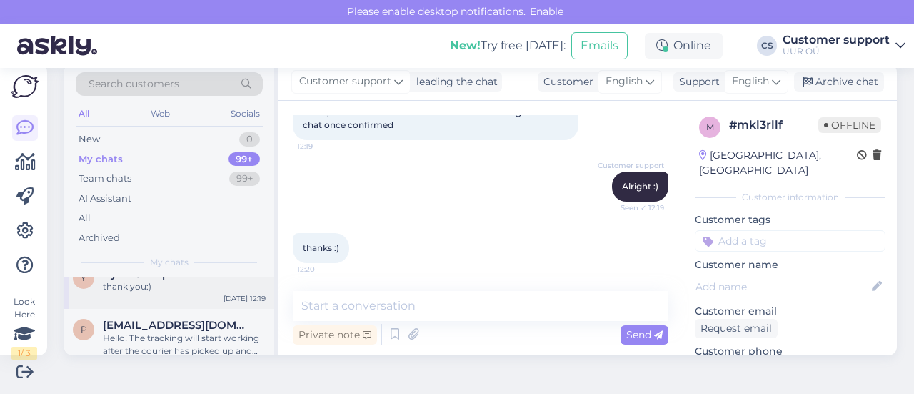
click at [164, 291] on div "thank you:)" at bounding box center [184, 286] width 163 height 13
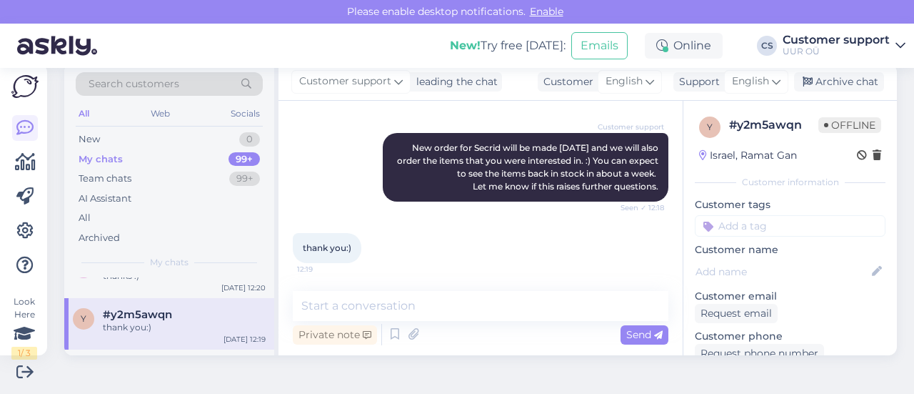
scroll to position [0, 0]
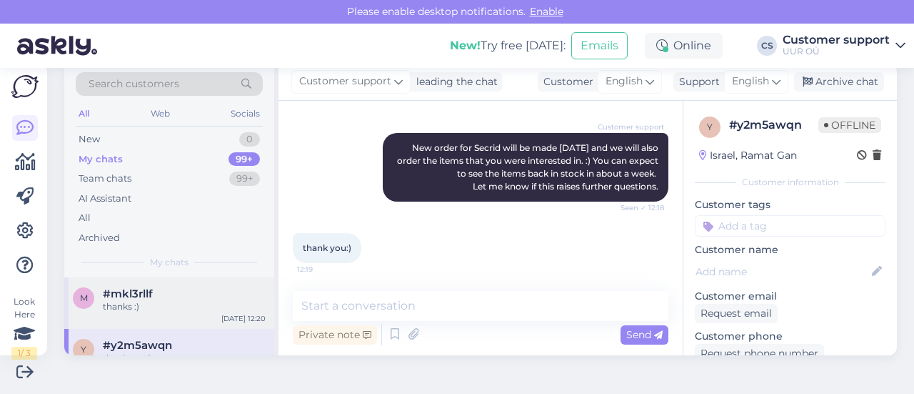
click at [171, 308] on div "thanks :)" at bounding box center [184, 306] width 163 height 13
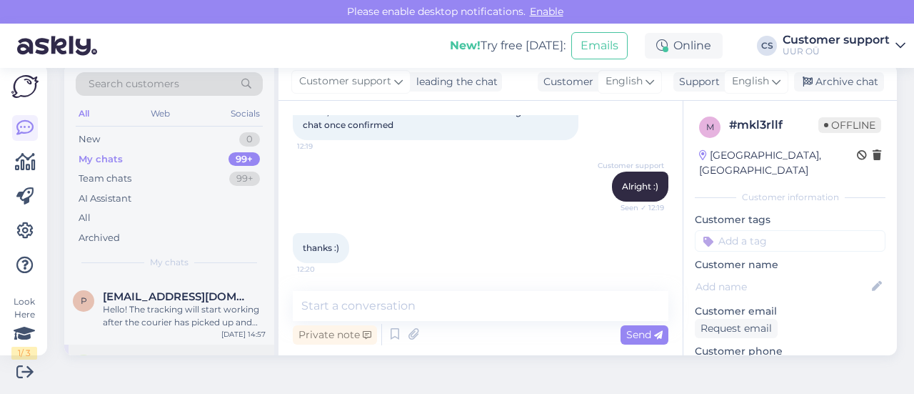
scroll to position [71, 0]
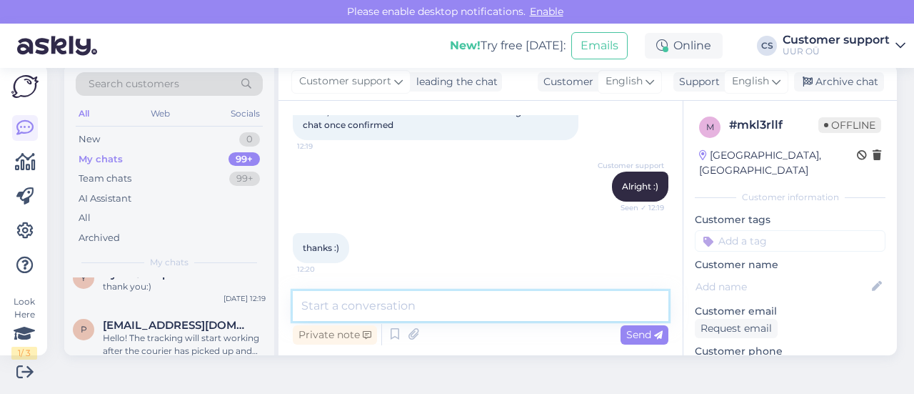
click at [413, 296] on textarea at bounding box center [481, 306] width 376 height 30
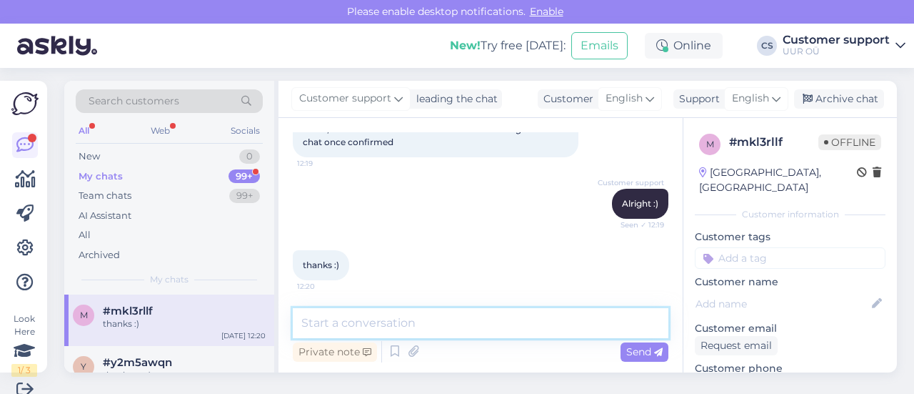
scroll to position [0, 0]
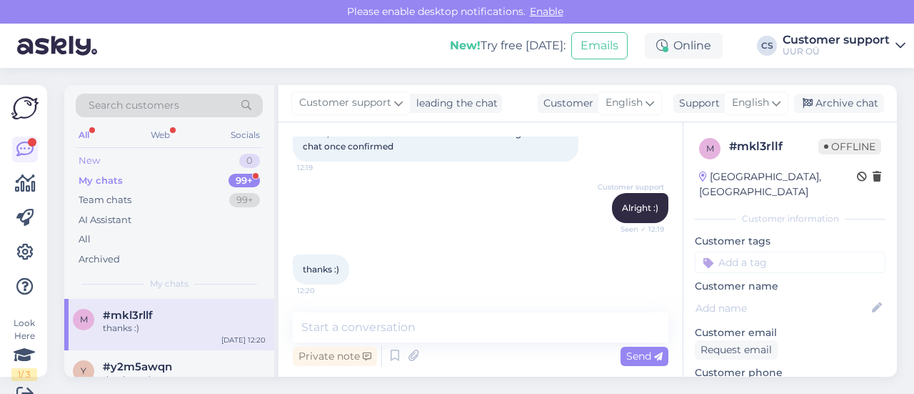
click at [191, 167] on div "New 0" at bounding box center [169, 161] width 187 height 20
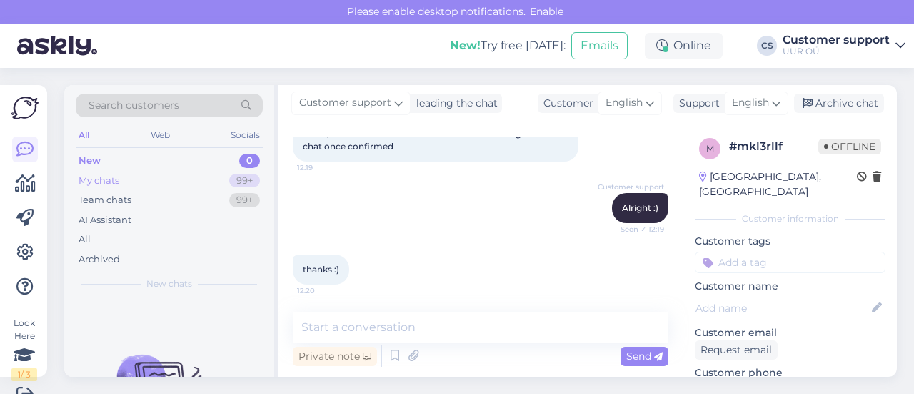
click at [133, 188] on div "My chats 99+" at bounding box center [169, 181] width 187 height 20
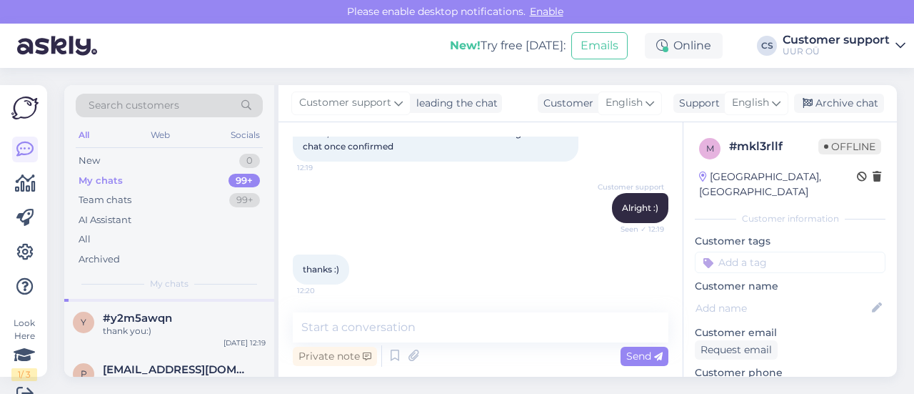
scroll to position [71, 0]
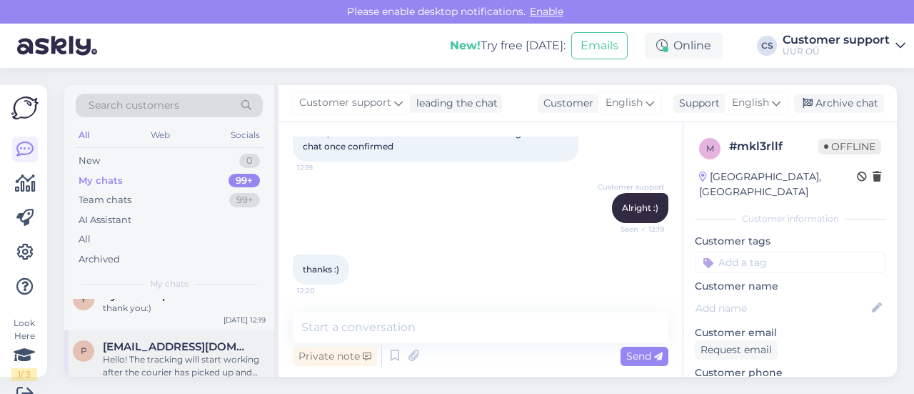
click at [212, 345] on span "[EMAIL_ADDRESS][DOMAIN_NAME]" at bounding box center [177, 346] width 149 height 13
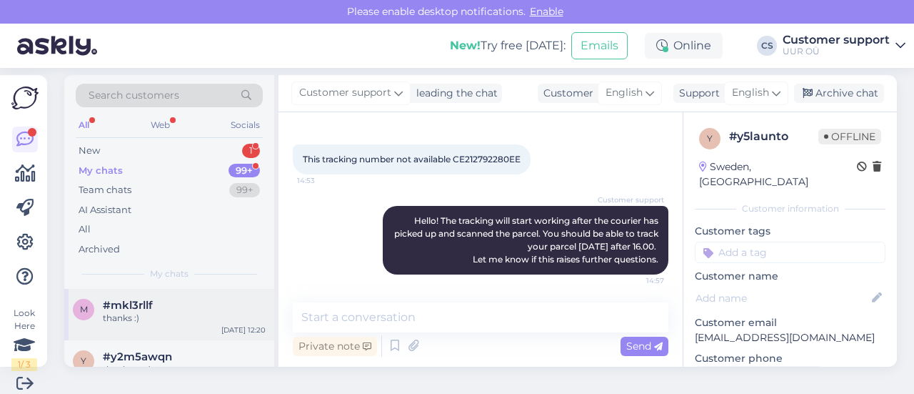
scroll to position [0, 0]
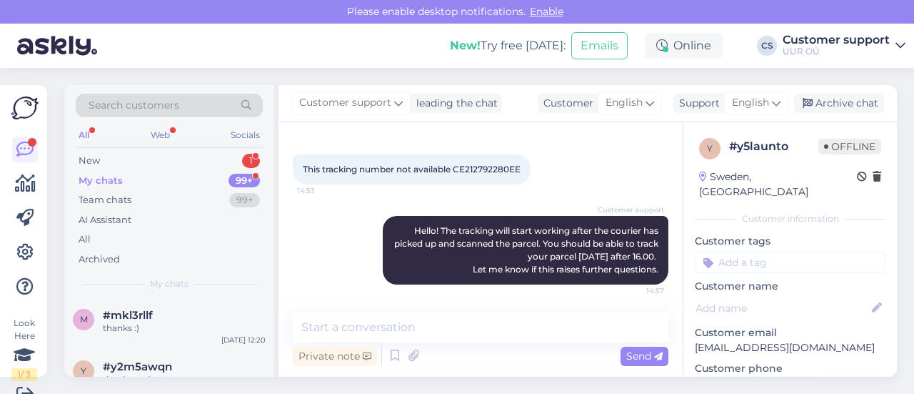
click at [178, 175] on div "My chats 99+" at bounding box center [169, 181] width 187 height 20
click at [154, 178] on div "My chats 99+" at bounding box center [169, 181] width 187 height 20
click at [154, 160] on div "New 1" at bounding box center [169, 161] width 187 height 20
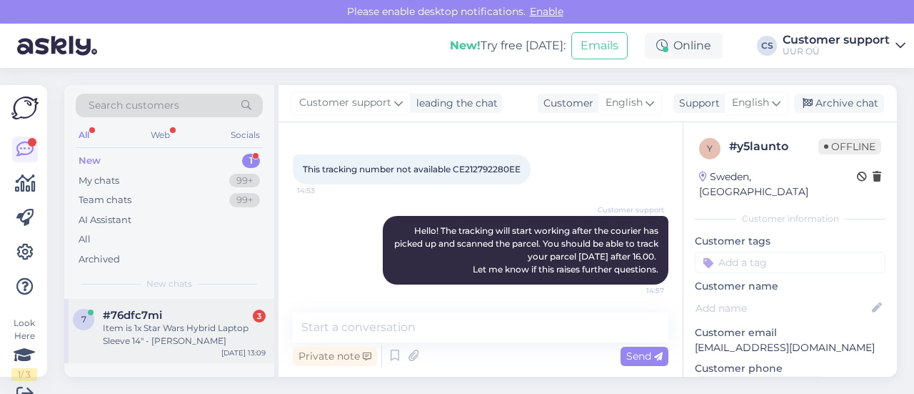
click at [202, 322] on div "Item is 1x Star Wars Hybrid Laptop Sleeve 14" - Darth Vader" at bounding box center [184, 334] width 163 height 26
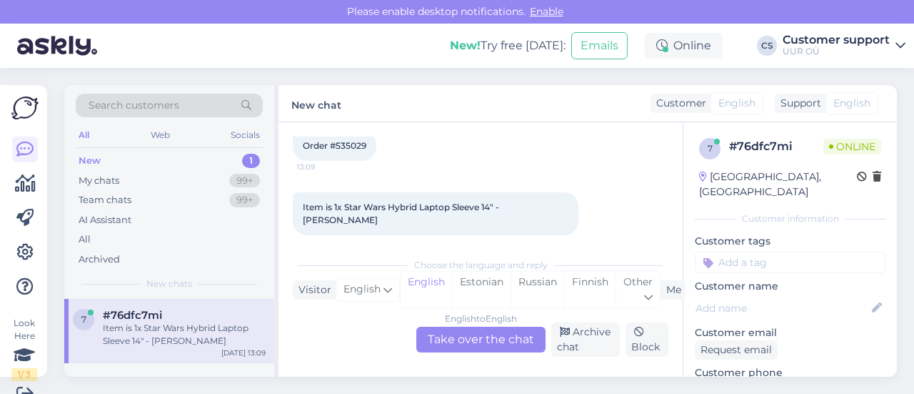
scroll to position [21, 0]
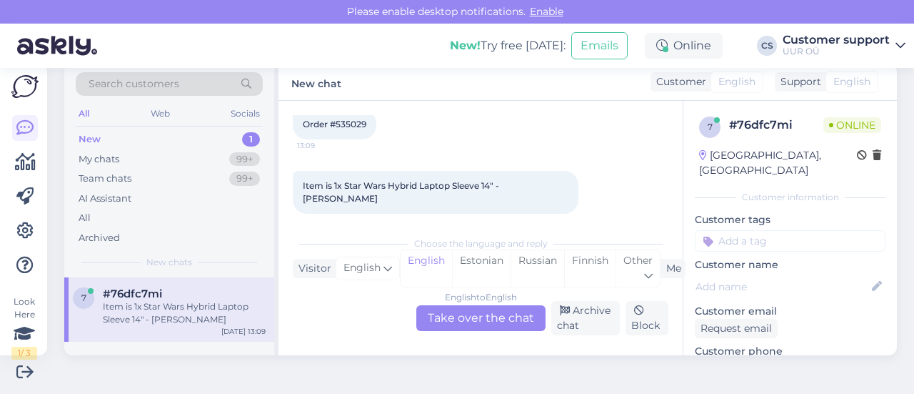
click at [481, 319] on div "English to English Take over the chat" at bounding box center [480, 318] width 129 height 26
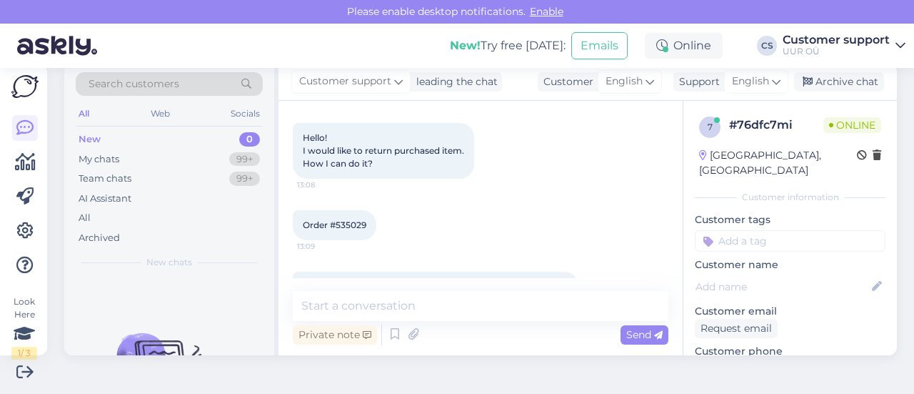
scroll to position [106, 0]
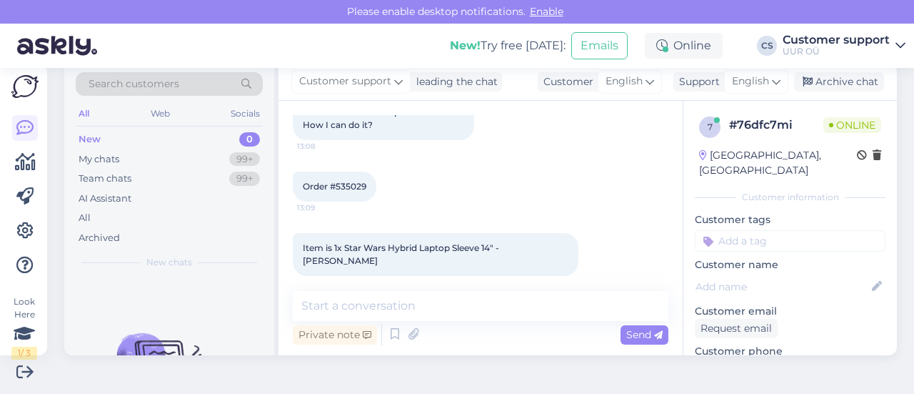
click at [349, 189] on span "Order #535029" at bounding box center [335, 186] width 64 height 11
copy div "535029 13:09"
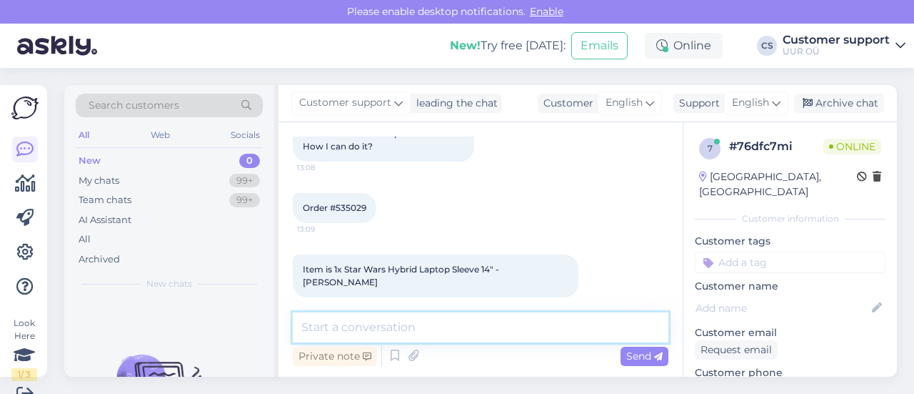
click at [445, 318] on textarea at bounding box center [481, 327] width 376 height 30
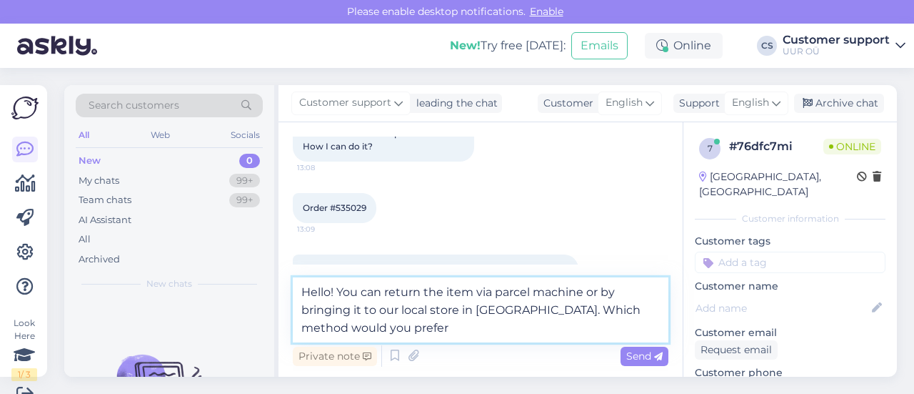
type textarea "Hello! You can return the item via parcel machine or by bringing it to our loca…"
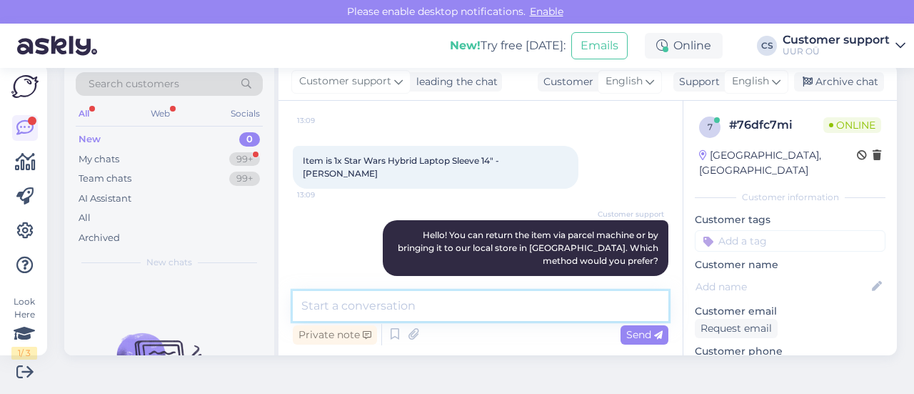
scroll to position [255, 0]
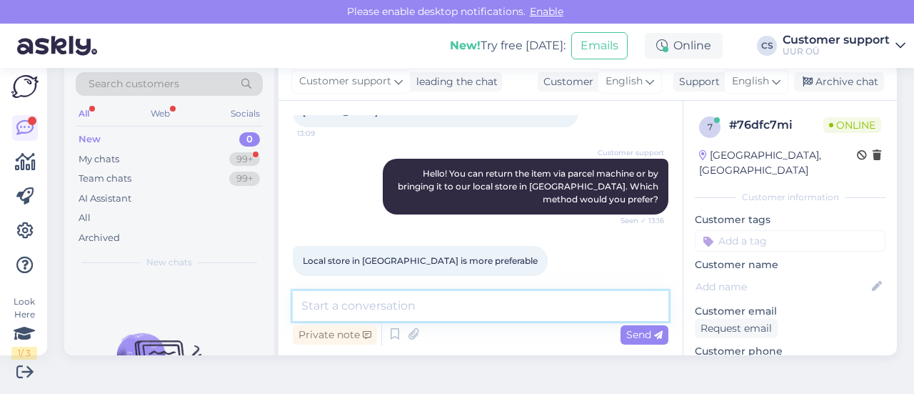
click at [481, 305] on textarea at bounding box center [481, 306] width 376 height 30
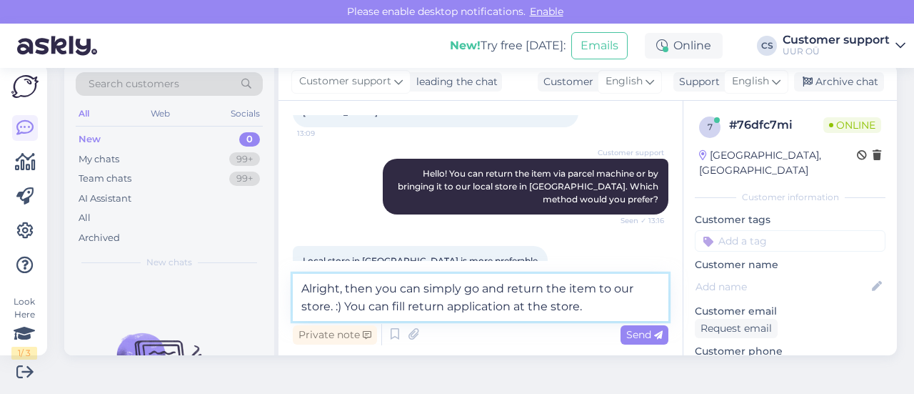
click at [406, 305] on textarea "Alright, then you can simply go and return the item to our store. :) You can fi…" at bounding box center [481, 297] width 376 height 47
click at [611, 300] on textarea "Alright, then you can simply go and return the item to our store. :) You can fi…" at bounding box center [481, 297] width 376 height 47
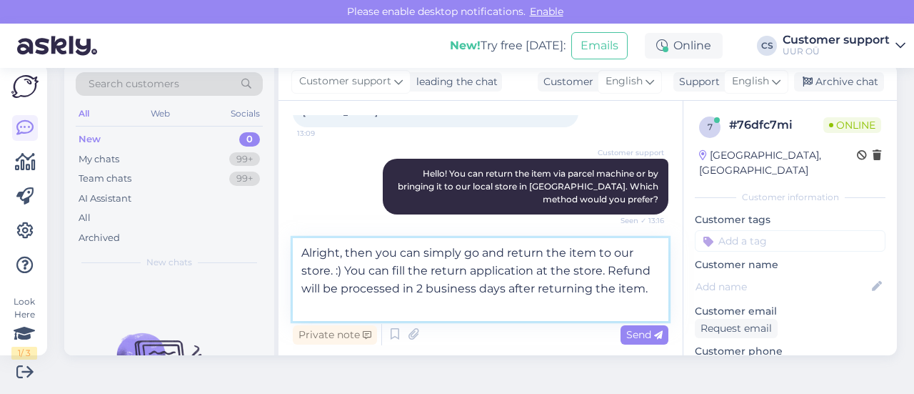
click at [469, 290] on textarea "Alright, then you can simply go and return the item to our store. :) You can fi…" at bounding box center [481, 279] width 376 height 83
click at [475, 289] on textarea "Alright, then you can simply go and return the item to our store. :) You can fi…" at bounding box center [481, 279] width 376 height 83
click at [476, 289] on textarea "Alright, then you can simply go and return the item to our store. :) You can fi…" at bounding box center [481, 279] width 376 height 83
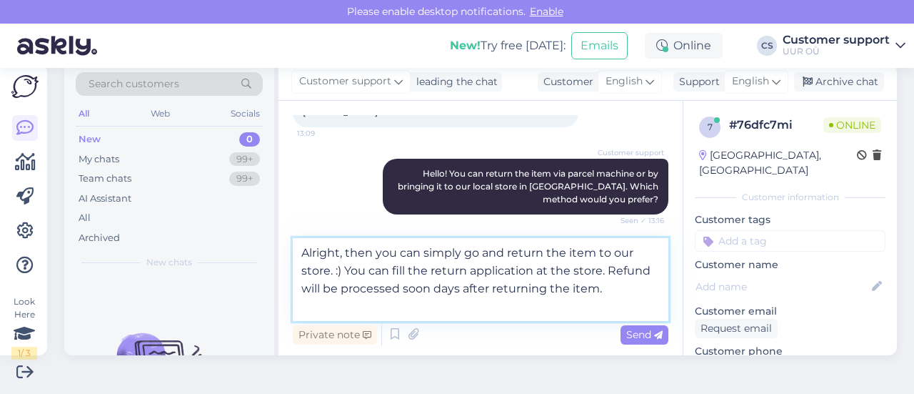
click at [496, 286] on textarea "Alright, then you can simply go and return the item to our store. :) You can fi…" at bounding box center [481, 279] width 376 height 83
type textarea "Alright, then you can simply go and return the item to our store. :) You can fi…"
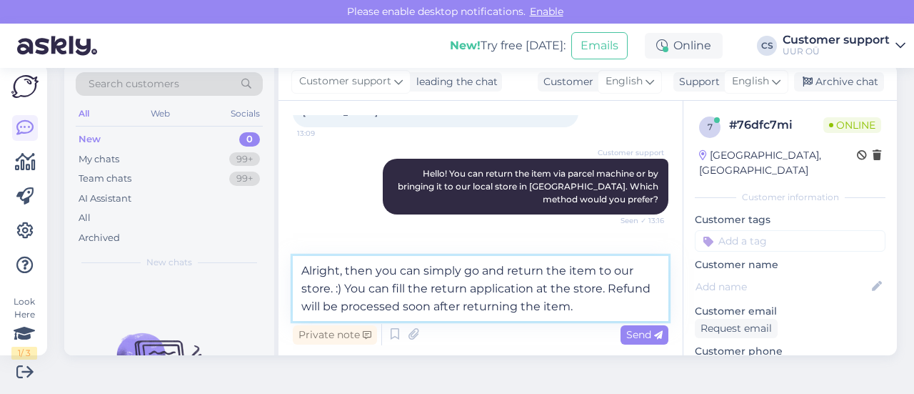
click at [622, 306] on textarea "Alright, then you can simply go and return the item to our store. :) You can fi…" at bounding box center [481, 288] width 376 height 65
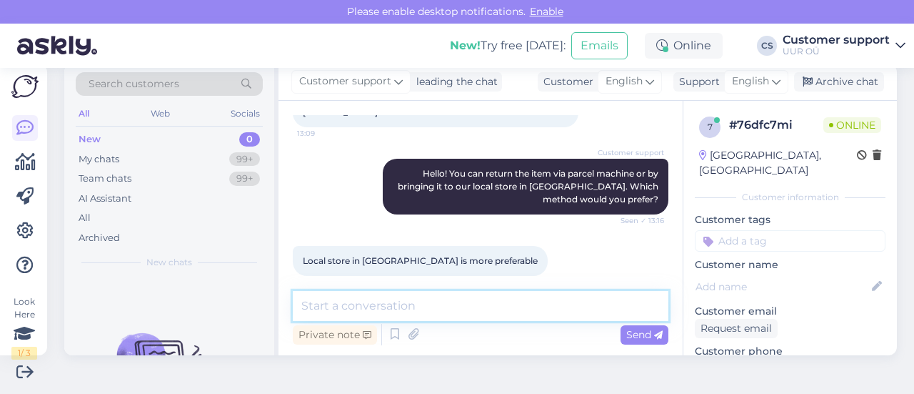
scroll to position [342, 0]
